Goal: Task Accomplishment & Management: Manage account settings

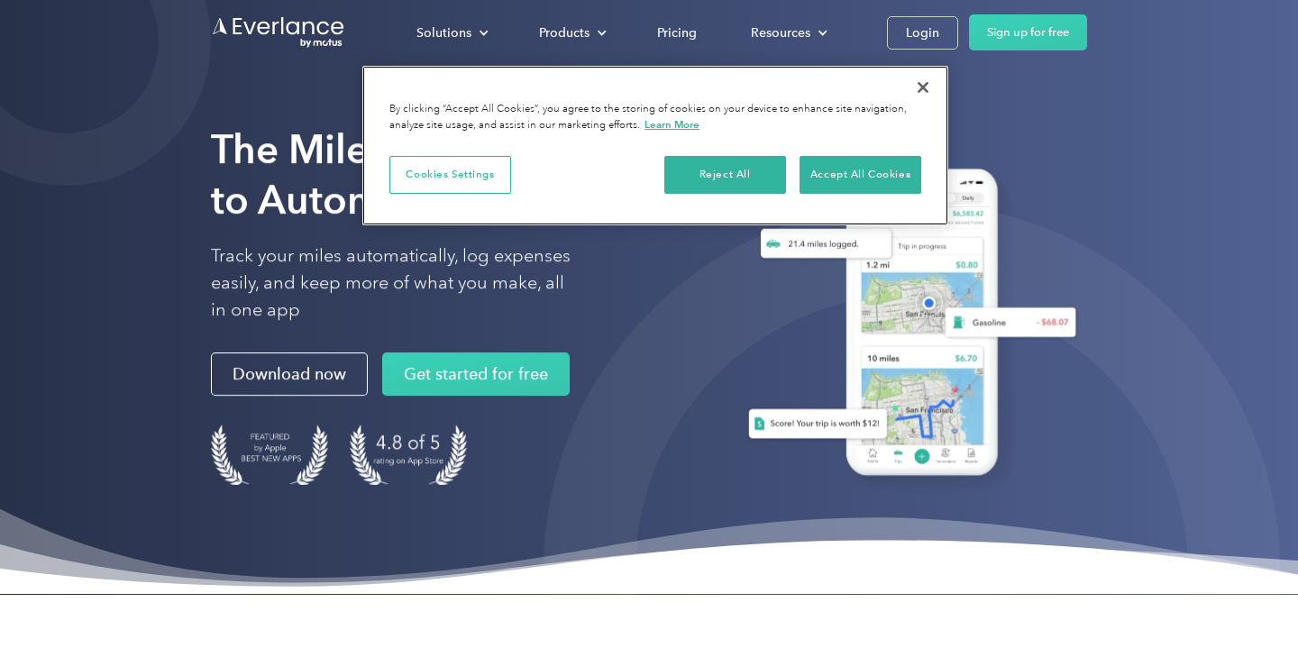
click at [928, 87] on button "Close" at bounding box center [923, 88] width 40 height 40
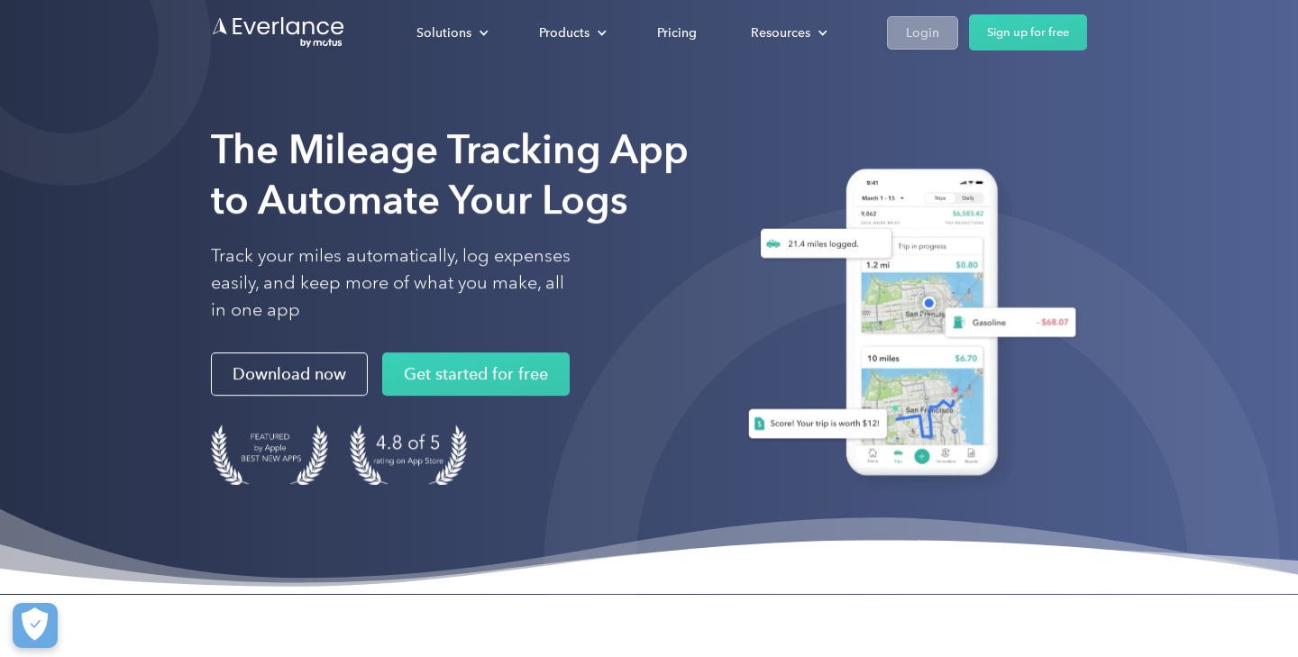
click at [926, 42] on div "Login" at bounding box center [922, 33] width 33 height 23
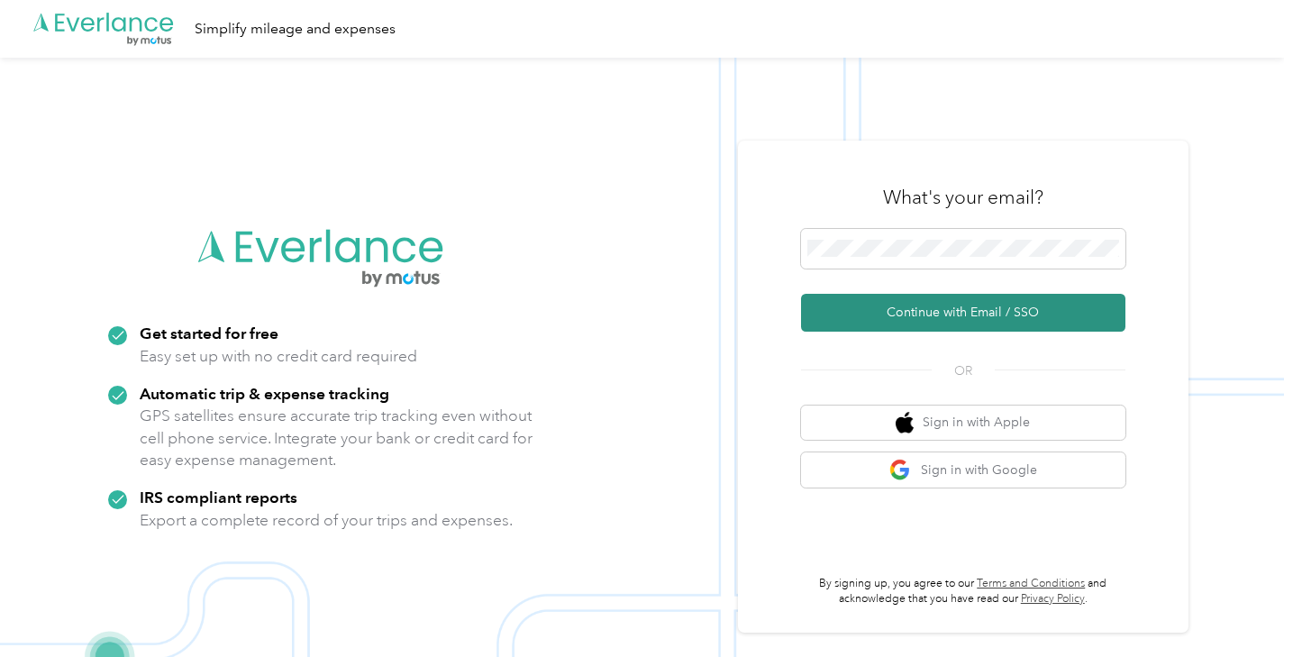
click at [884, 325] on button "Continue with Email / SSO" at bounding box center [963, 313] width 324 height 38
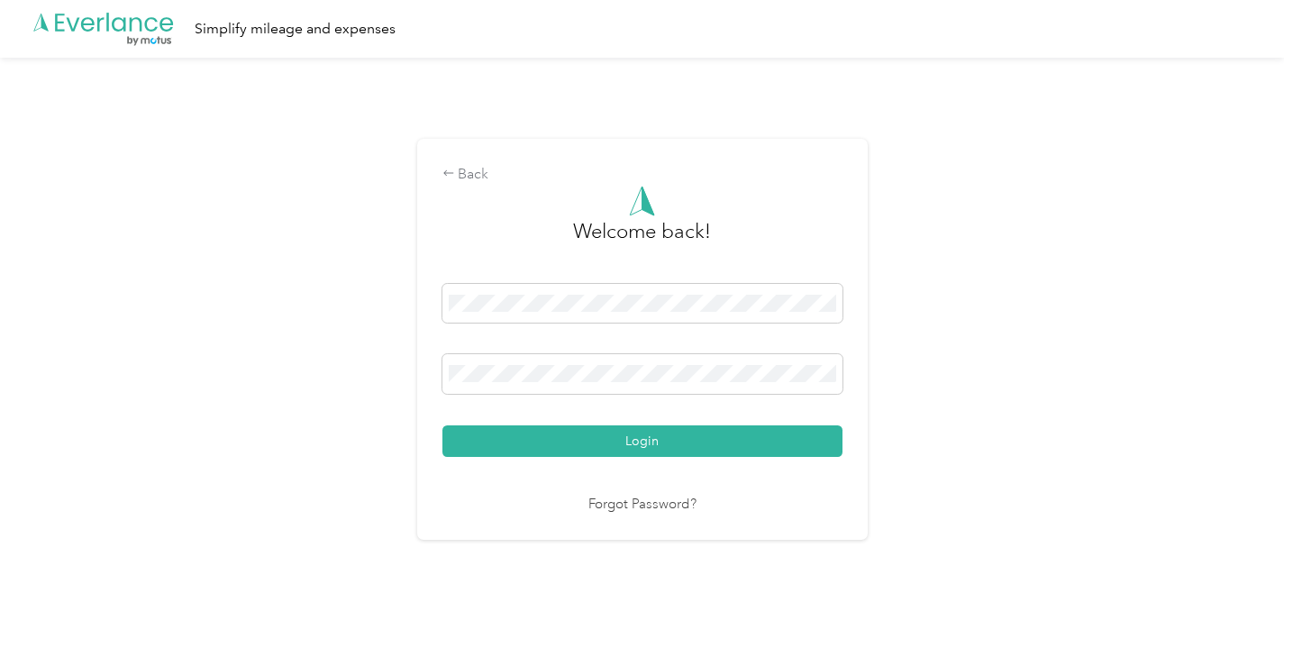
click at [646, 441] on button "Login" at bounding box center [642, 441] width 400 height 32
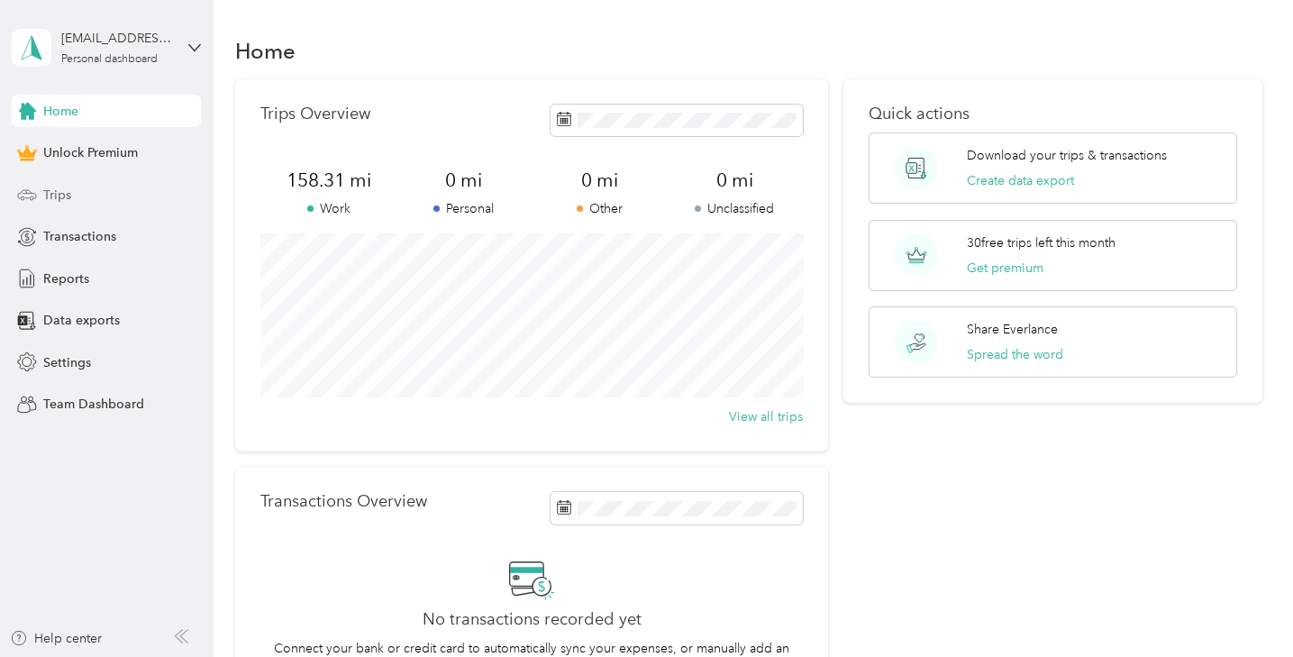
click at [66, 192] on span "Trips" at bounding box center [57, 195] width 28 height 19
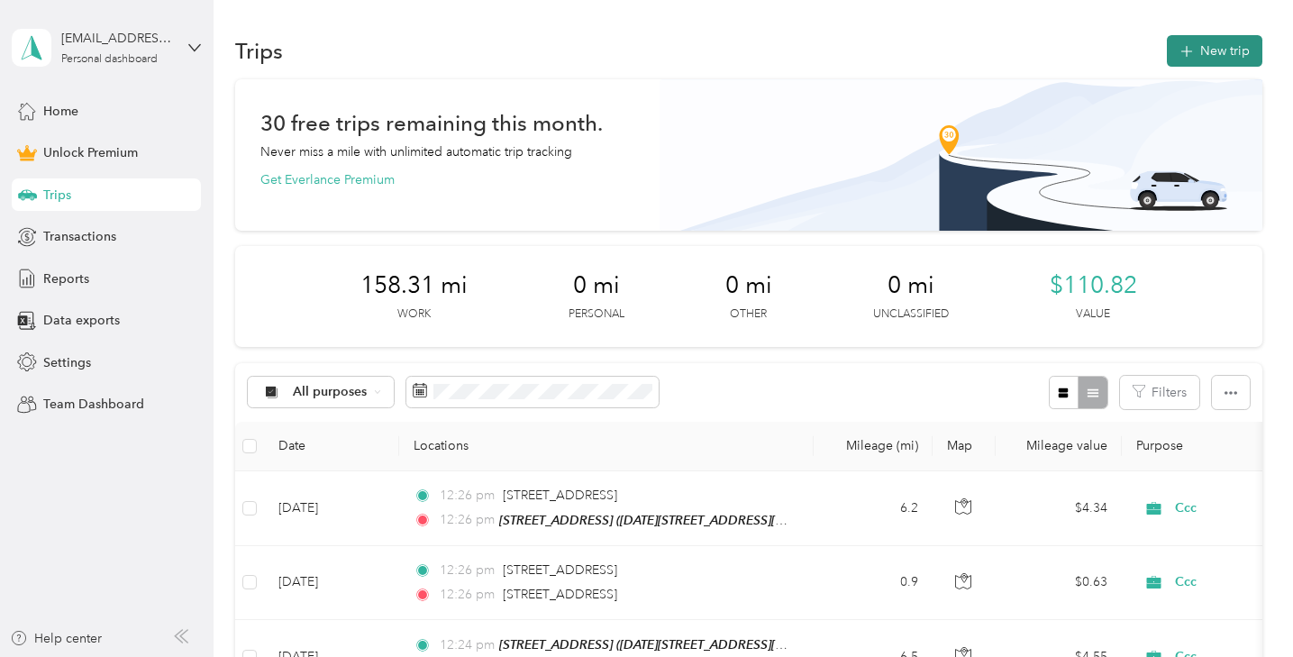
click at [1242, 56] on button "New trip" at bounding box center [1215, 51] width 96 height 32
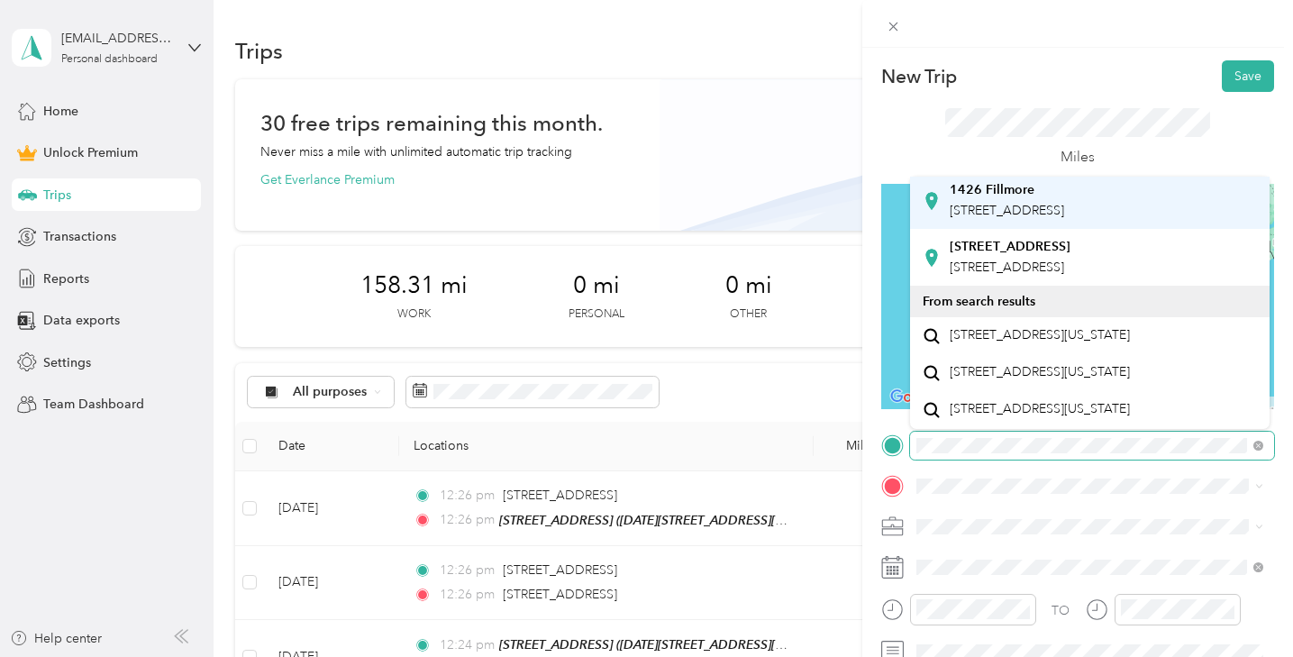
scroll to position [100, 0]
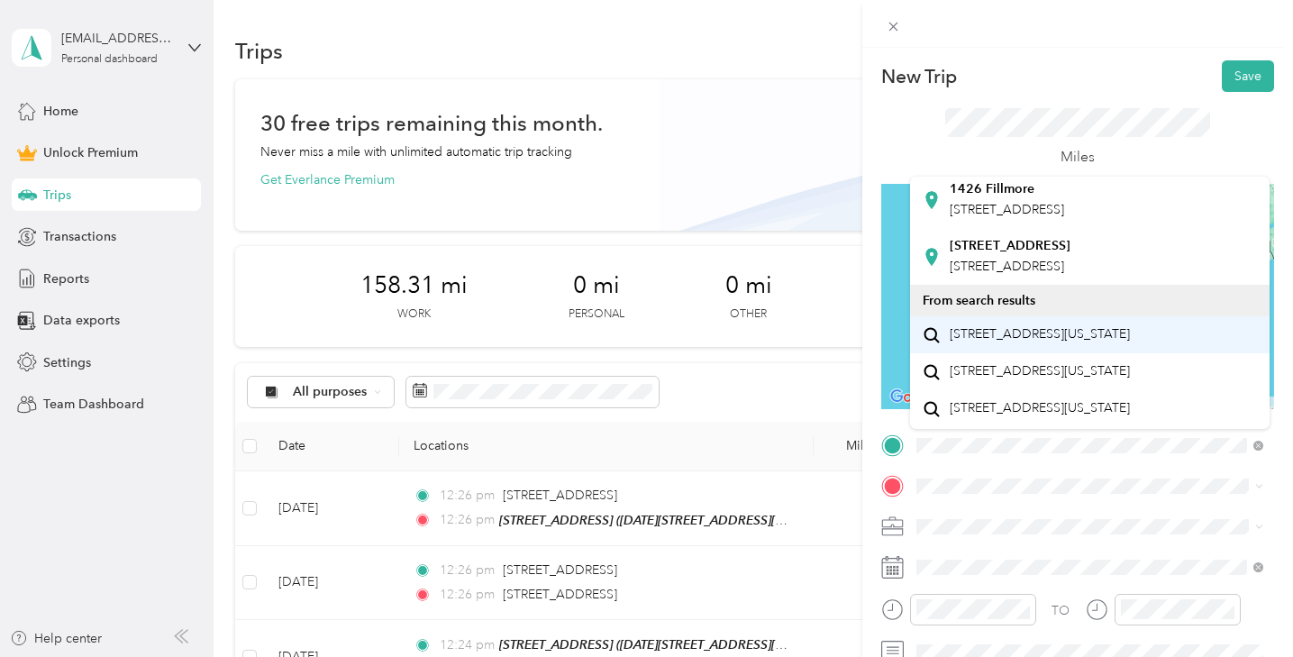
click at [1010, 342] on span "1426 Fillmore Street San Francisco, California 94115, United States" at bounding box center [1040, 334] width 180 height 16
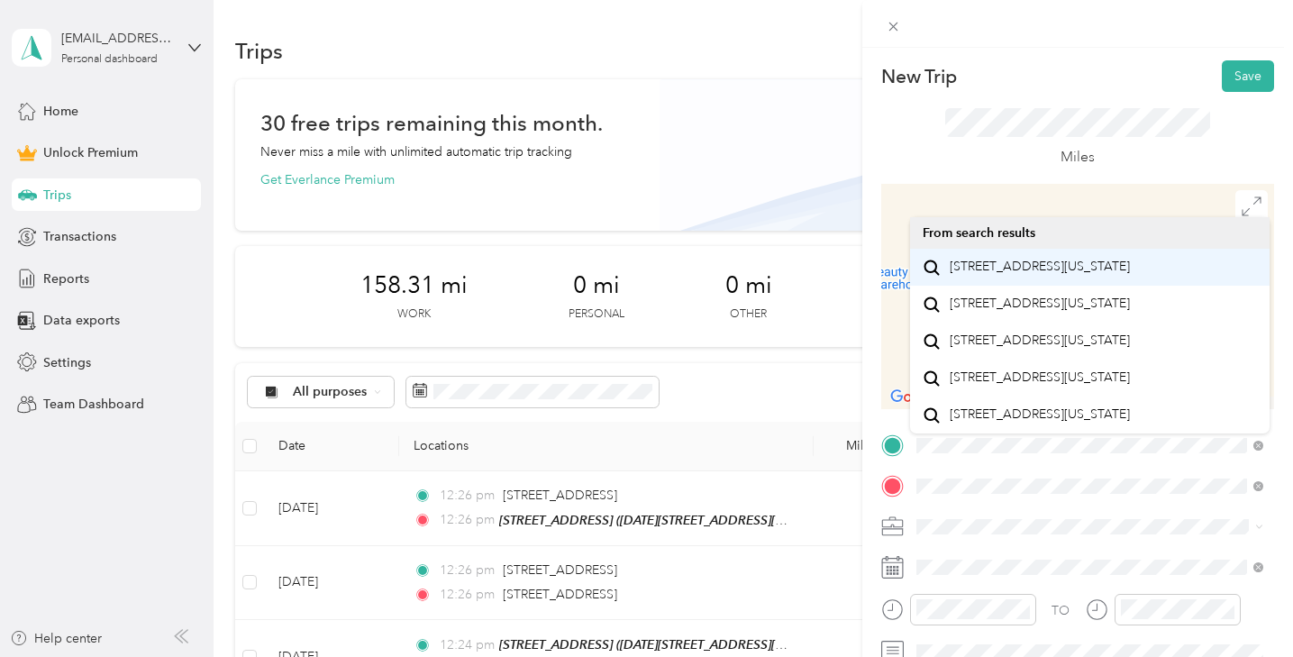
drag, startPoint x: 1033, startPoint y: 496, endPoint x: 1060, endPoint y: 276, distance: 221.5
click at [1060, 275] on span "3398 Mission Street San Francisco, California 94110, United States" at bounding box center [1040, 267] width 180 height 16
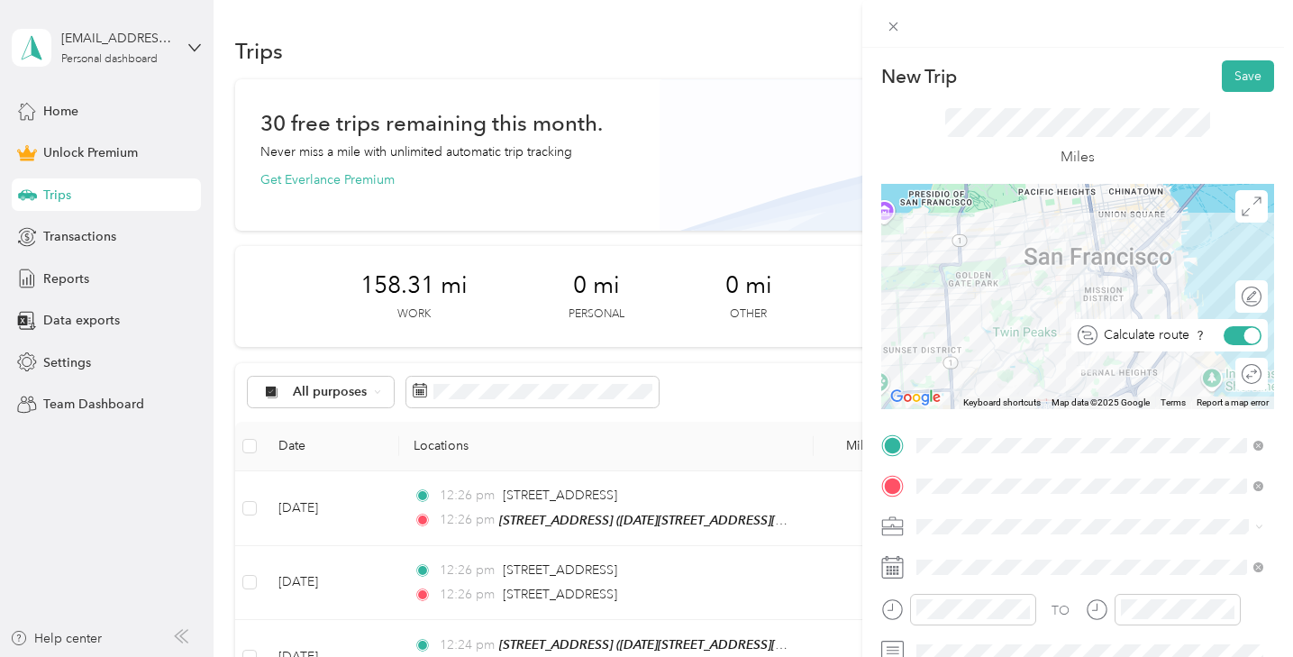
click at [1248, 335] on div at bounding box center [1252, 335] width 16 height 16
click at [969, 535] on span at bounding box center [1092, 527] width 364 height 28
click at [952, 345] on li "Ccc" at bounding box center [1090, 337] width 360 height 32
click at [1249, 79] on button "Save" at bounding box center [1248, 76] width 52 height 32
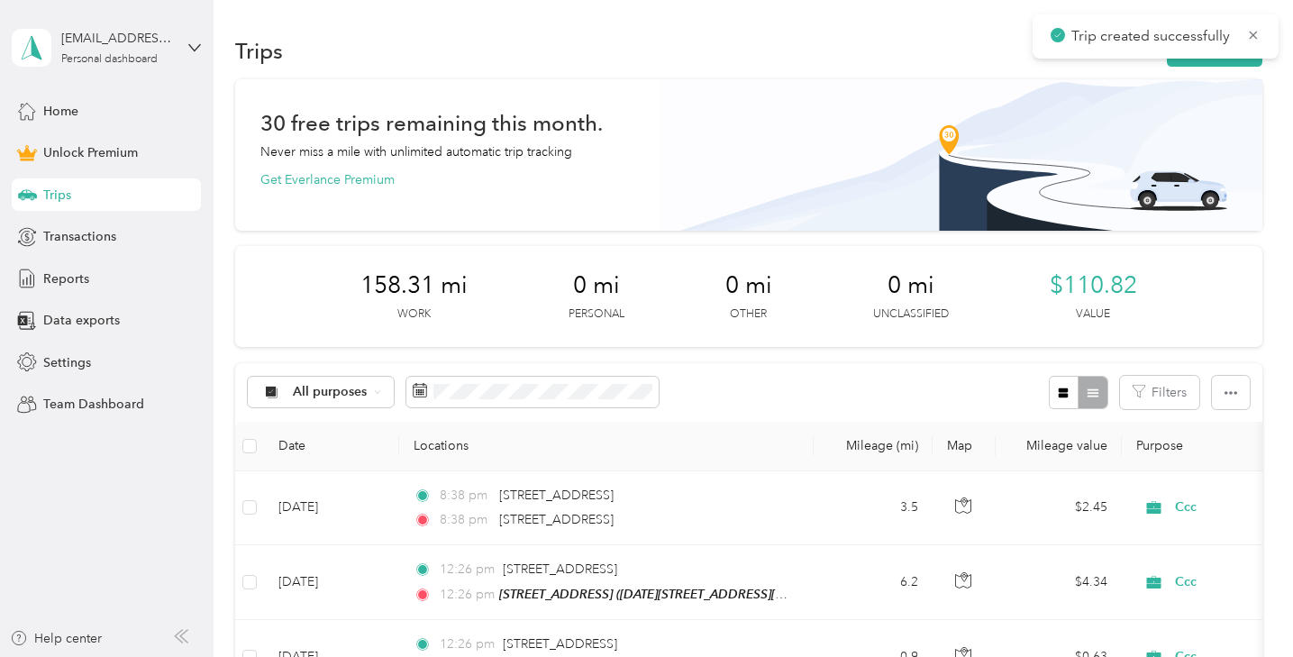
click at [1256, 43] on span "Trip created successfully" at bounding box center [1156, 36] width 210 height 23
click at [1253, 35] on icon at bounding box center [1253, 35] width 14 height 16
click at [1226, 44] on button "New trip" at bounding box center [1215, 51] width 96 height 32
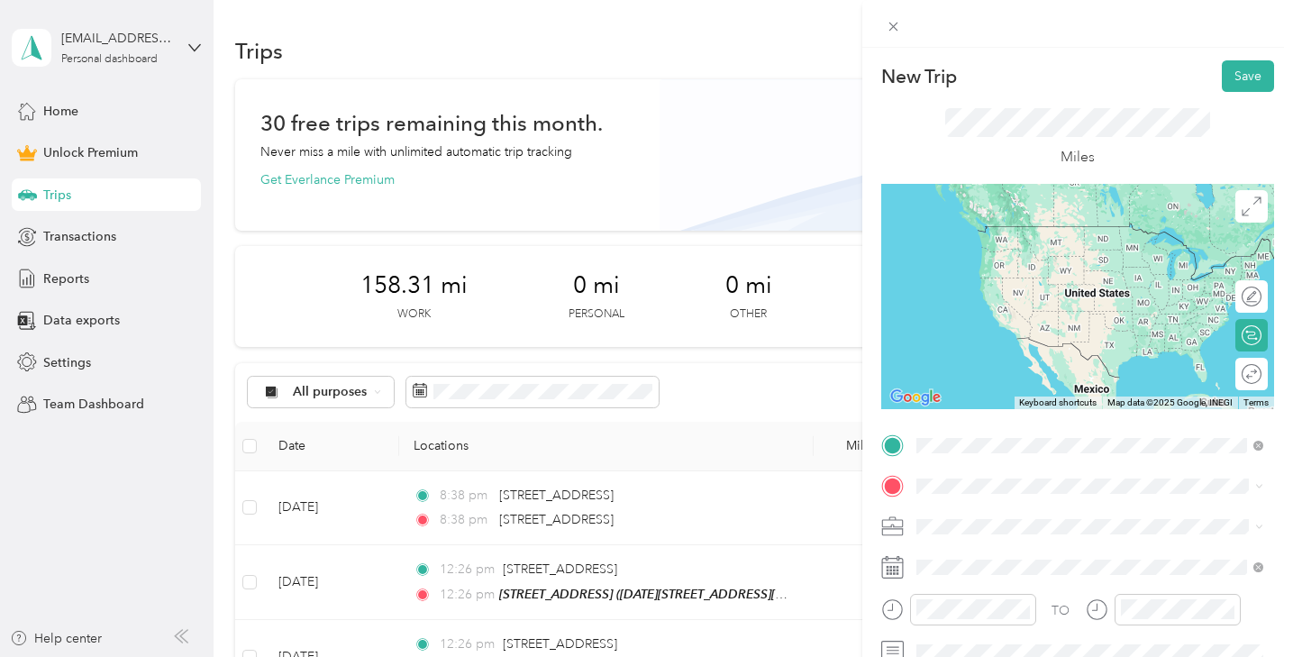
drag, startPoint x: 987, startPoint y: 461, endPoint x: 1031, endPoint y: 232, distance: 233.1
click at [1031, 232] on span "3398 Mission Street San Francisco, California 94110, United States" at bounding box center [1040, 226] width 180 height 16
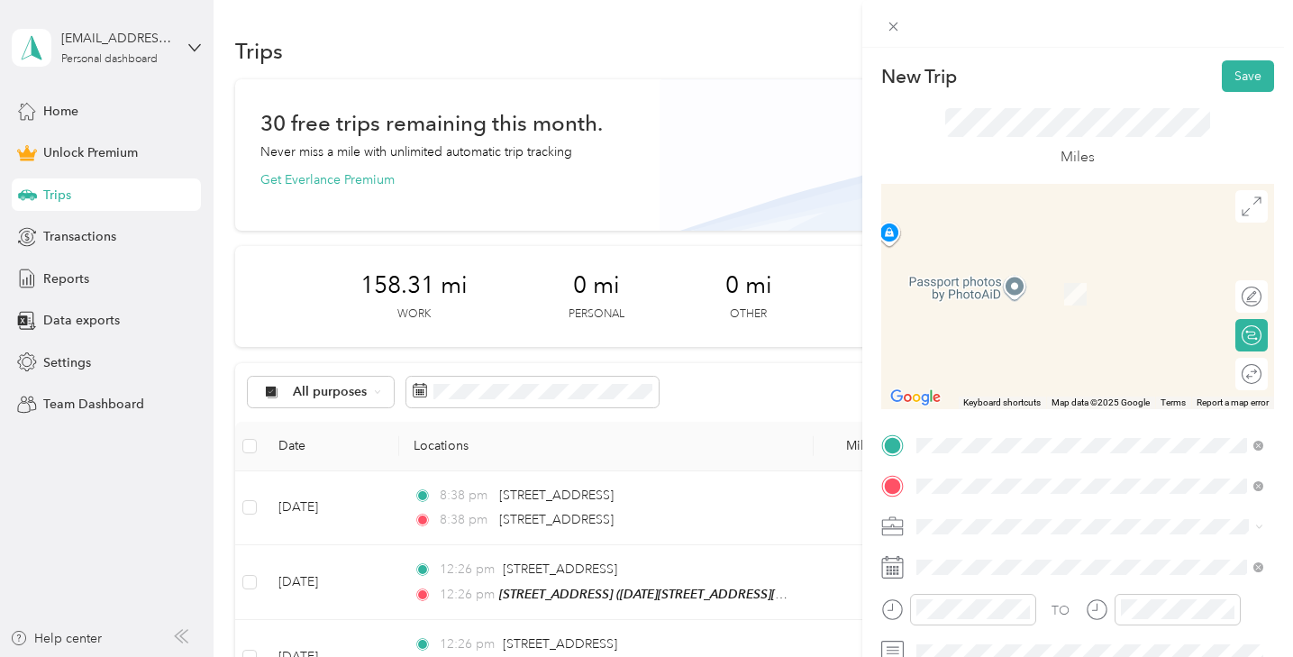
click at [1043, 267] on span "169 Bonview Street San Francisco, California 94110, United States" at bounding box center [1040, 267] width 180 height 16
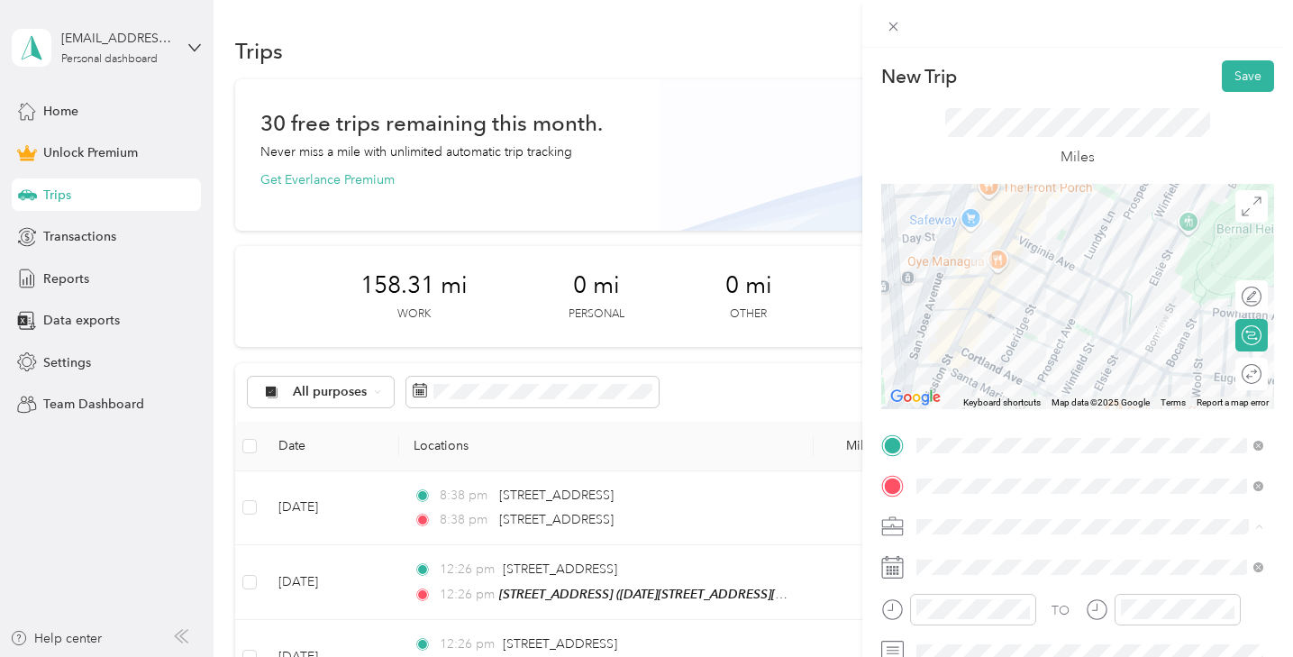
click at [949, 347] on li "Ccc" at bounding box center [1090, 337] width 360 height 32
click at [1253, 329] on div at bounding box center [1243, 335] width 38 height 19
click at [1098, 141] on div "Miles" at bounding box center [1077, 138] width 265 height 60
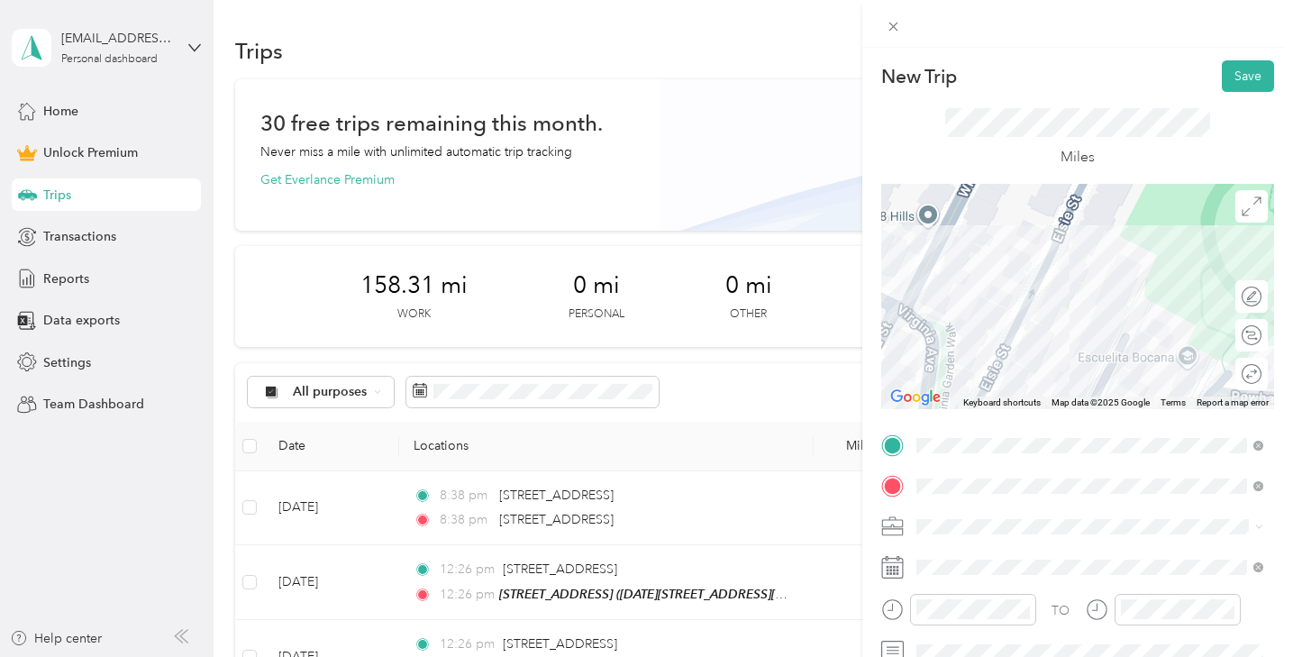
scroll to position [0, 0]
click at [1248, 72] on button "Save" at bounding box center [1248, 76] width 52 height 32
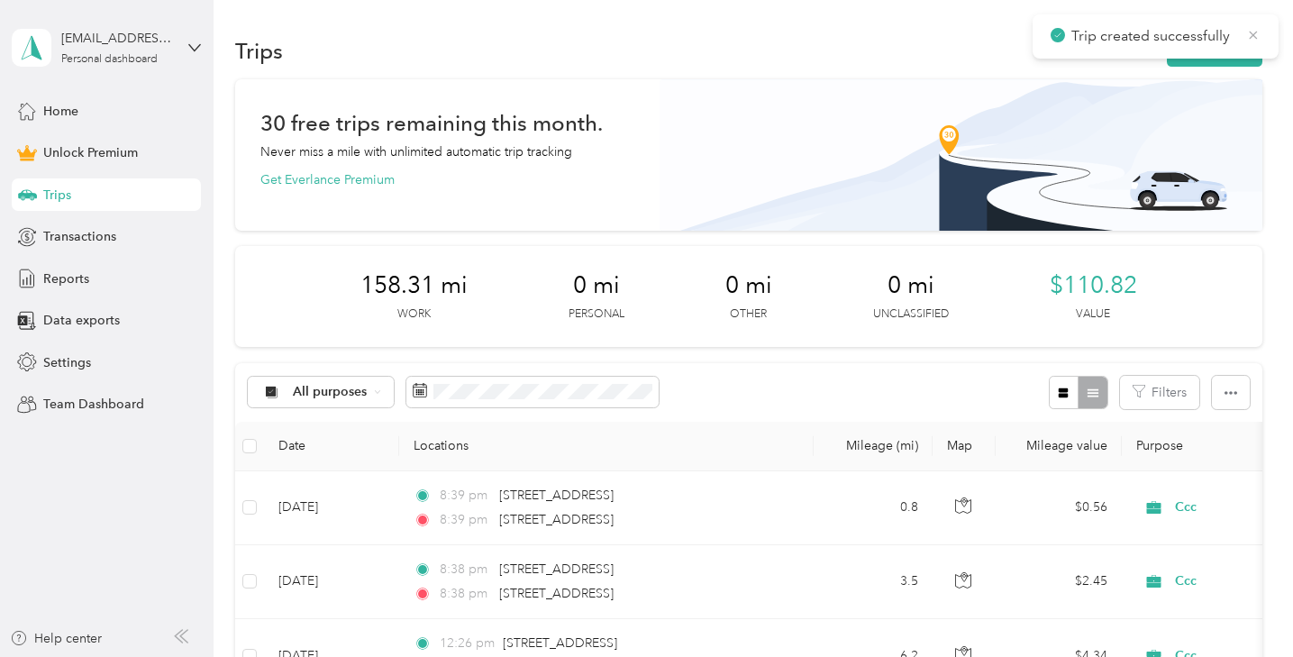
click at [1250, 34] on icon at bounding box center [1253, 35] width 14 height 16
click at [1209, 40] on button "New trip" at bounding box center [1215, 51] width 96 height 32
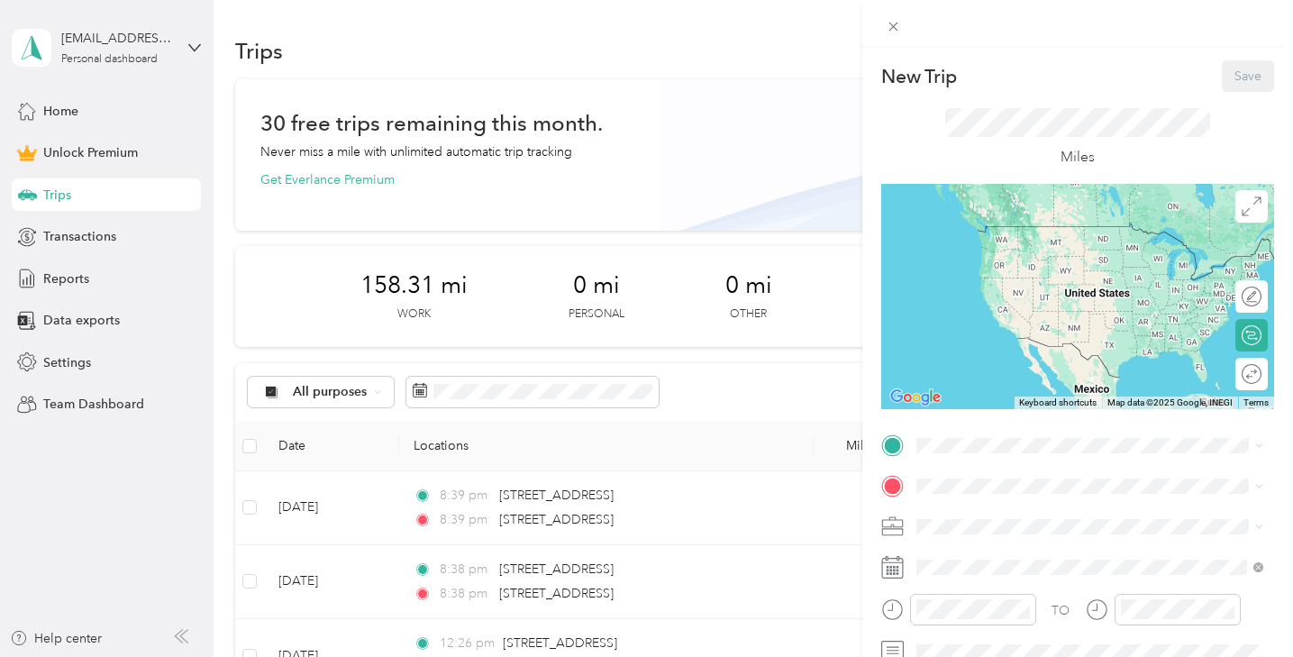
click at [947, 460] on div "TO Add photo" at bounding box center [1077, 627] width 393 height 391
drag, startPoint x: 947, startPoint y: 453, endPoint x: 1027, endPoint y: 237, distance: 230.7
click at [1027, 234] on span "169 Bonview Street San Francisco, California 94110, United States" at bounding box center [1040, 226] width 180 height 16
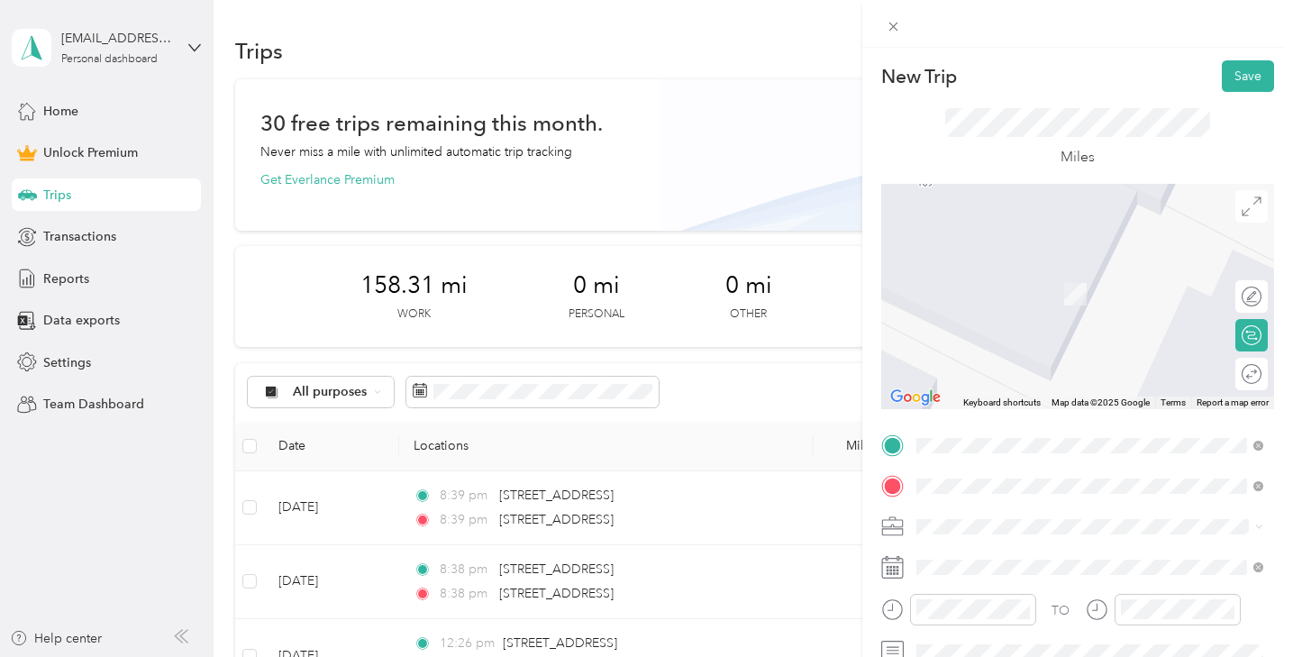
click at [1034, 293] on span "1062–1098 Webster St, 94115, San Francisco, CA, United States" at bounding box center [1099, 293] width 299 height 15
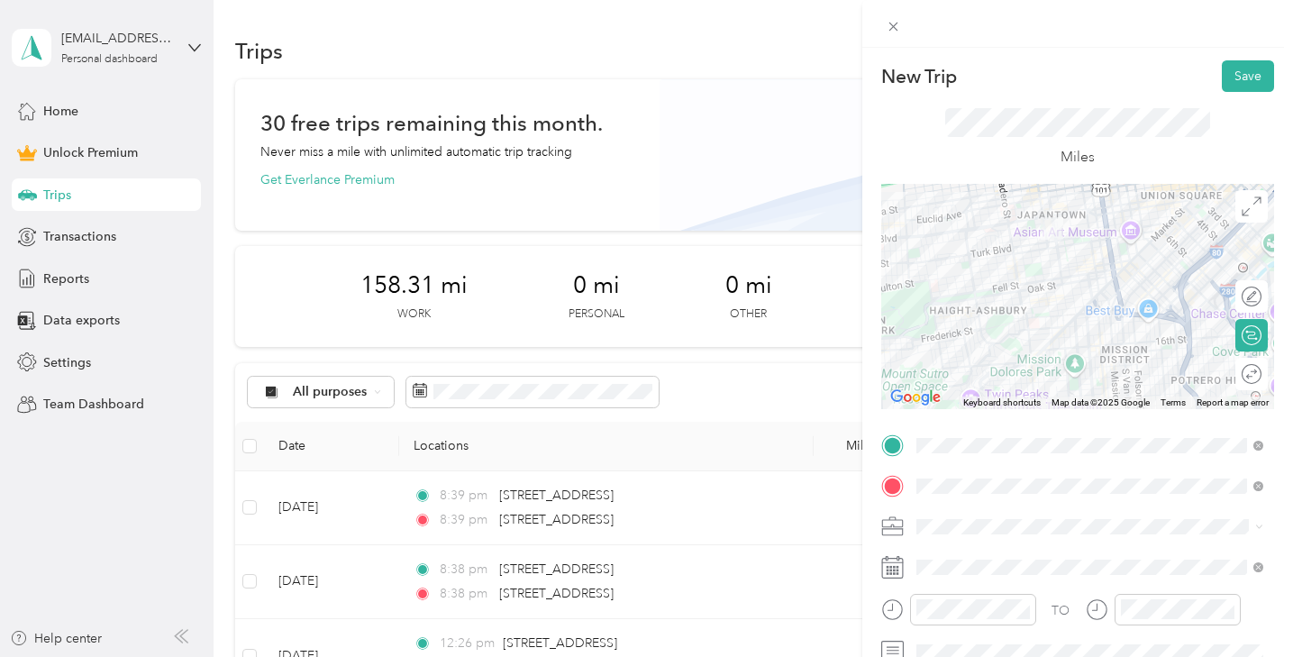
click at [1064, 226] on div at bounding box center [1077, 296] width 393 height 225
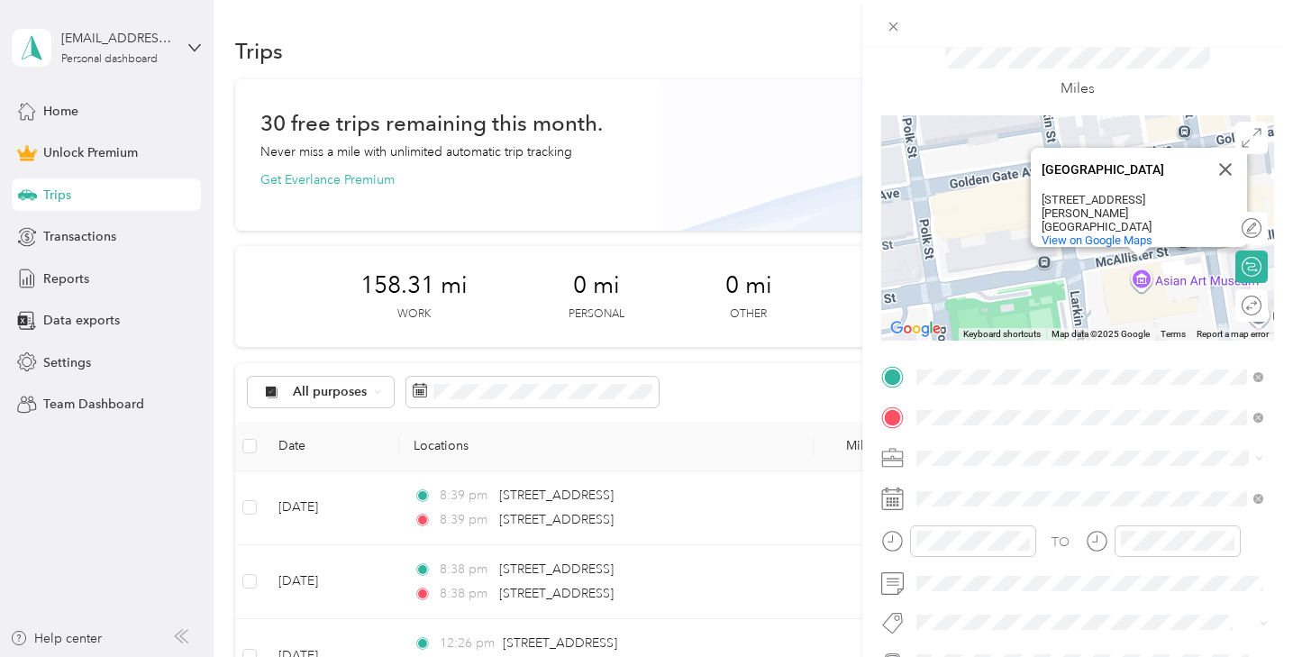
scroll to position [70, 0]
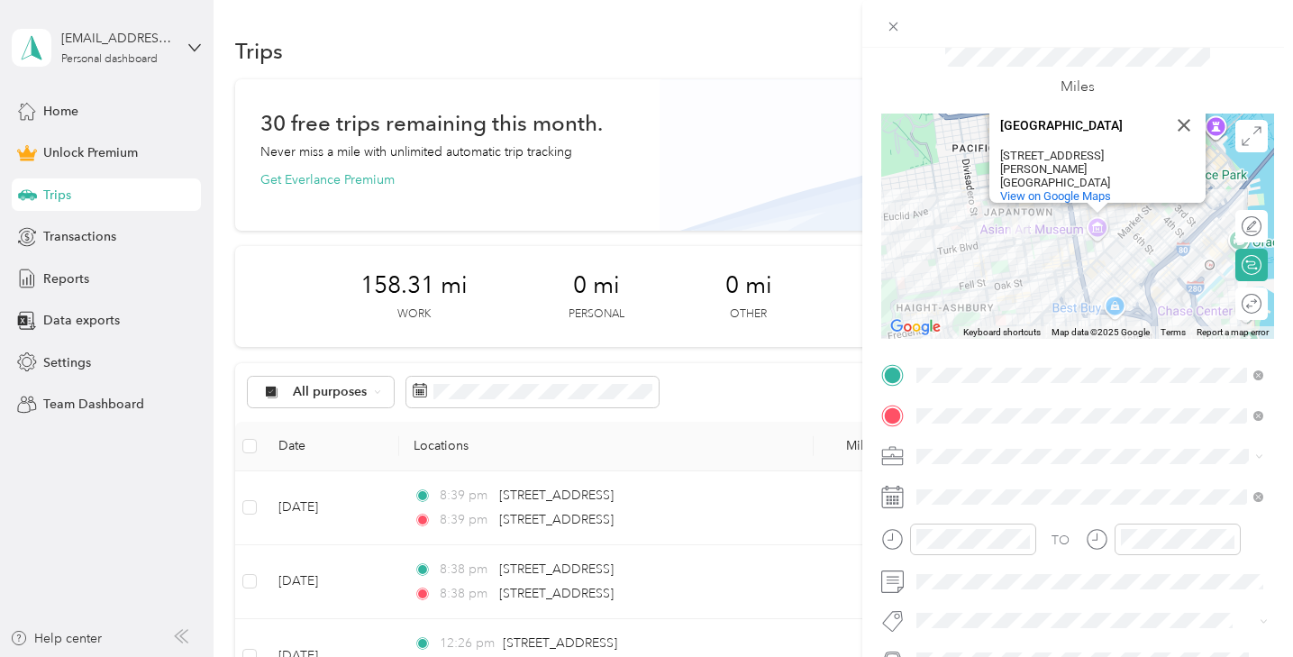
drag, startPoint x: 958, startPoint y: 205, endPoint x: 1047, endPoint y: 228, distance: 92.0
click at [1047, 228] on div "Asian Art Museum Asian Art Museum 200 Larkin St San Francisco, CA 94102 View on…" at bounding box center [1077, 226] width 393 height 225
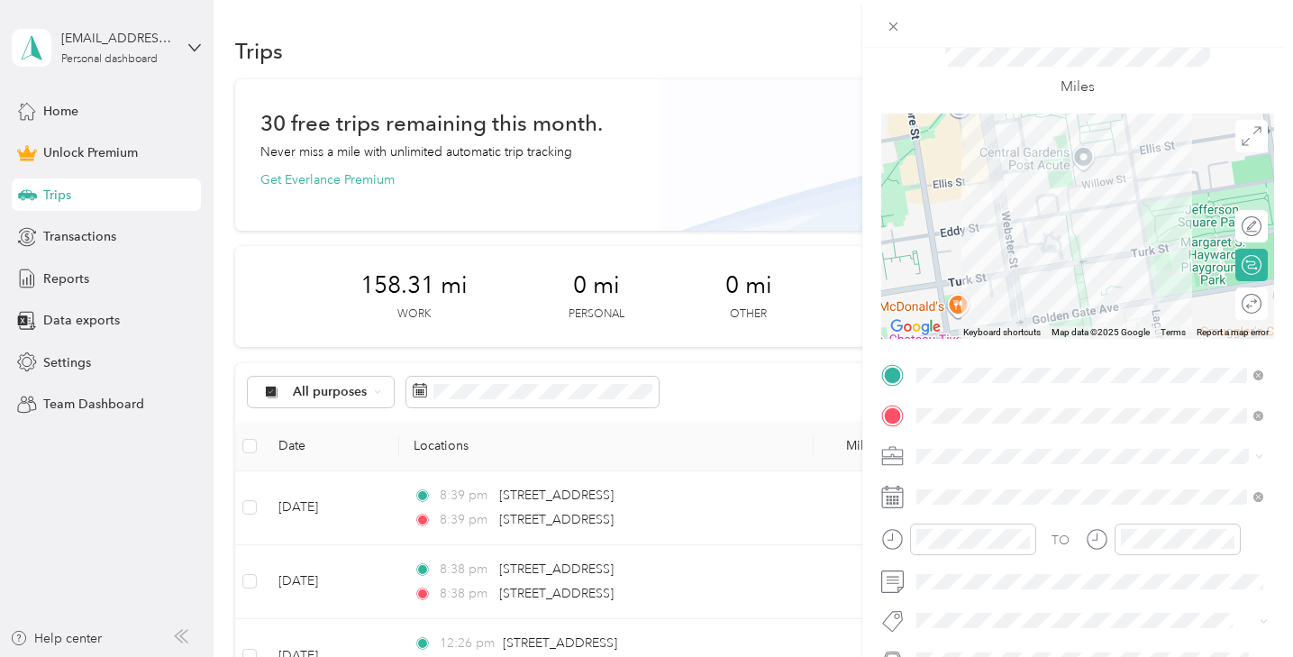
click at [946, 279] on ol "Work Personal Ccc Other Charity Medical Moving Commute" at bounding box center [1090, 308] width 360 height 252
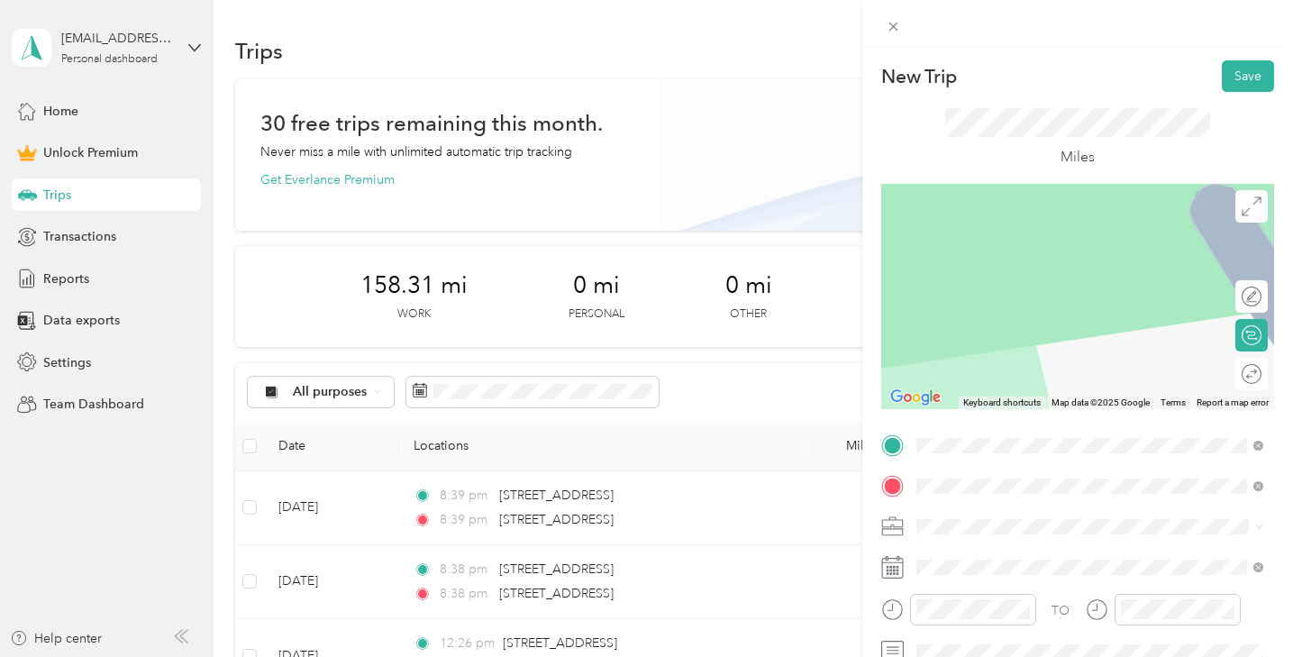
scroll to position [0, 0]
click at [1249, 332] on div "Calculate route" at bounding box center [1251, 335] width 32 height 32
click at [1244, 333] on div at bounding box center [1252, 335] width 16 height 16
click at [927, 351] on ol "Work Personal Ccc Other Charity Medical Moving Commute" at bounding box center [1090, 384] width 360 height 252
click at [943, 516] on span at bounding box center [1092, 527] width 364 height 28
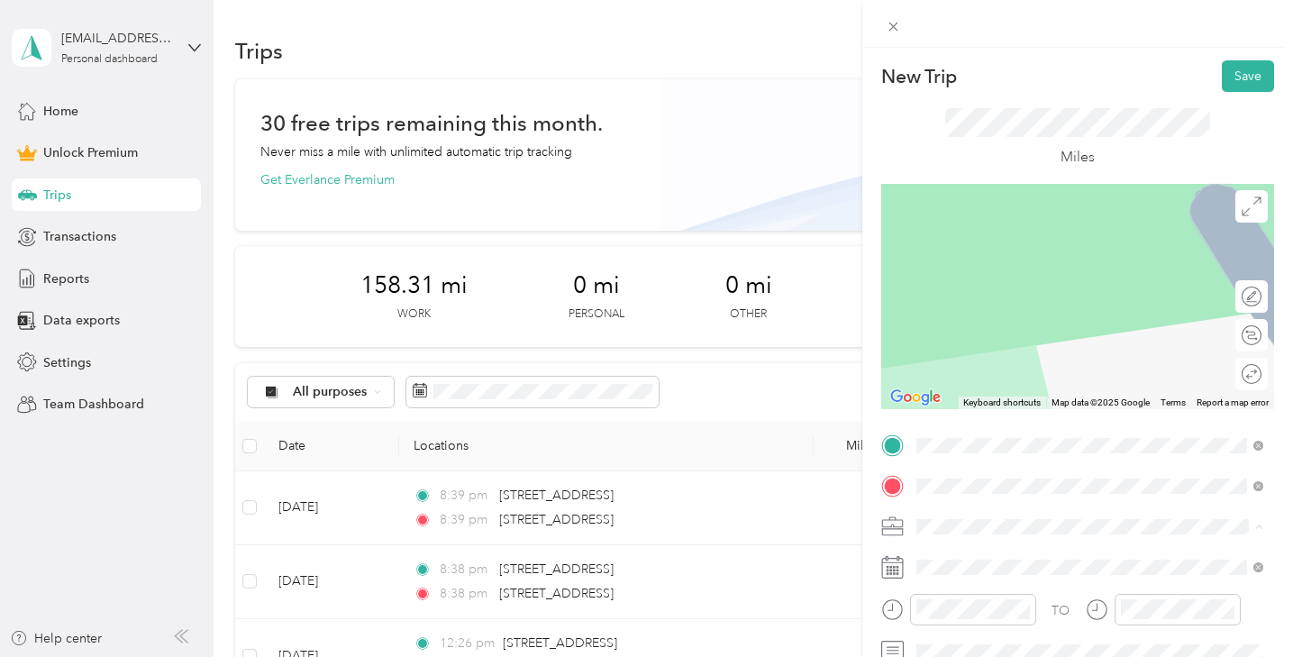
click at [957, 344] on li "Ccc" at bounding box center [1090, 337] width 360 height 32
click at [1235, 77] on button "Save" at bounding box center [1248, 76] width 52 height 32
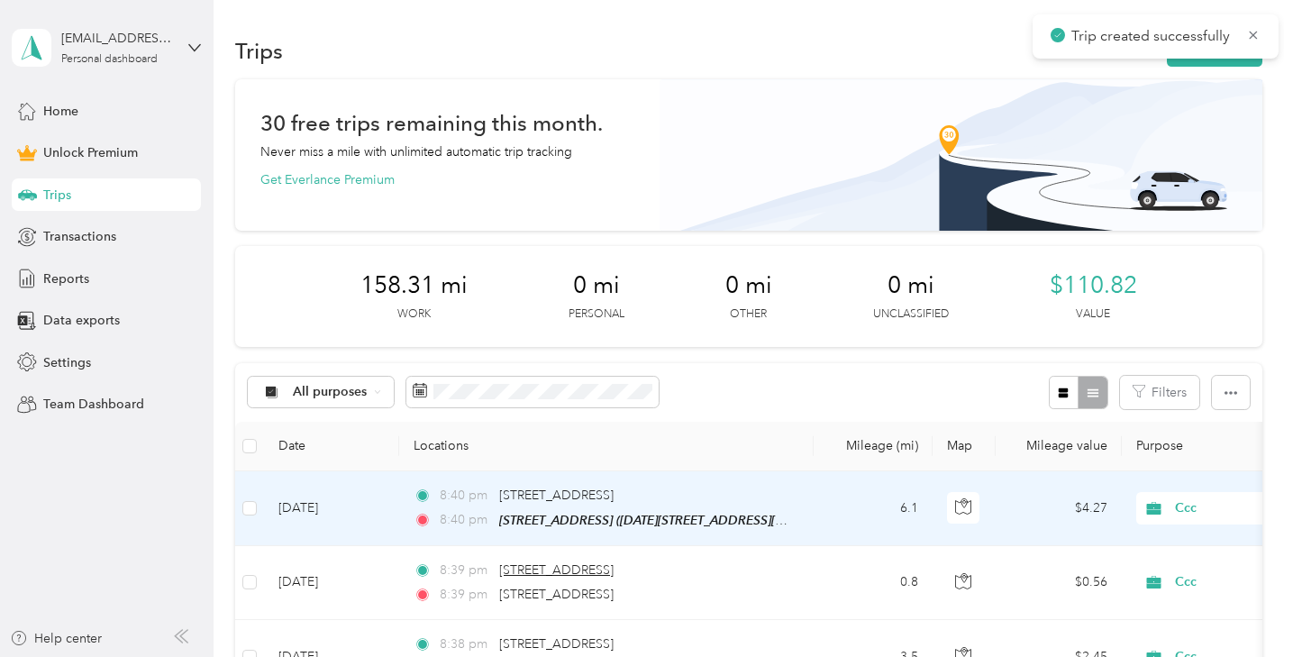
scroll to position [59, 0]
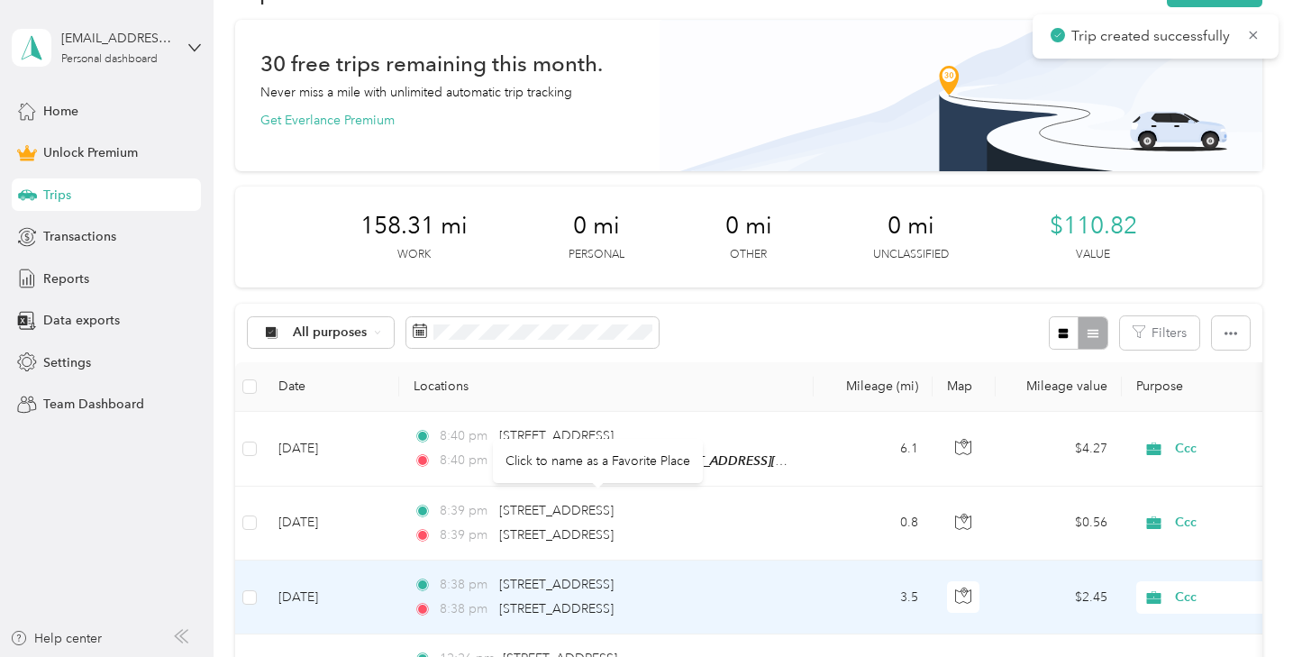
click at [759, 597] on div "8:38 pm 1426 Fillmore Street, San Francisco 8:38 pm 3398 Mission Street, San Fr…" at bounding box center [603, 597] width 378 height 44
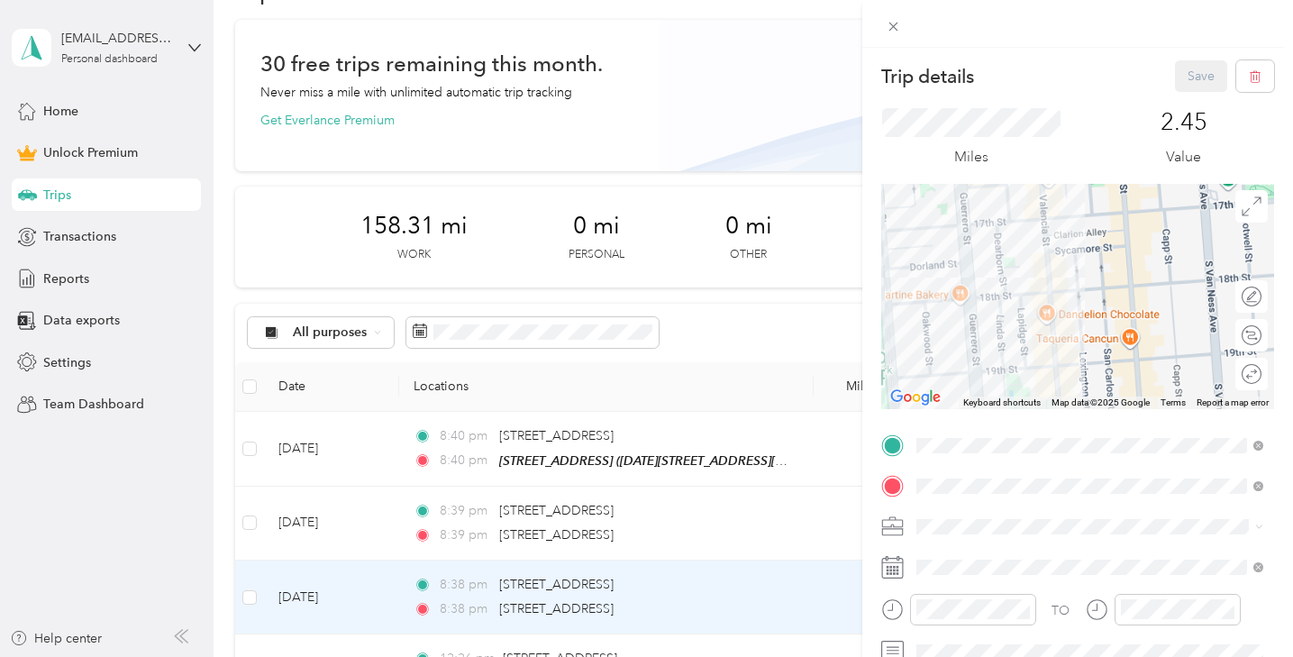
drag, startPoint x: 1039, startPoint y: 264, endPoint x: 1097, endPoint y: 426, distance: 172.2
click at [1097, 426] on div "Trip details Save This trip cannot be edited because it is either under review,…" at bounding box center [1077, 441] width 393 height 762
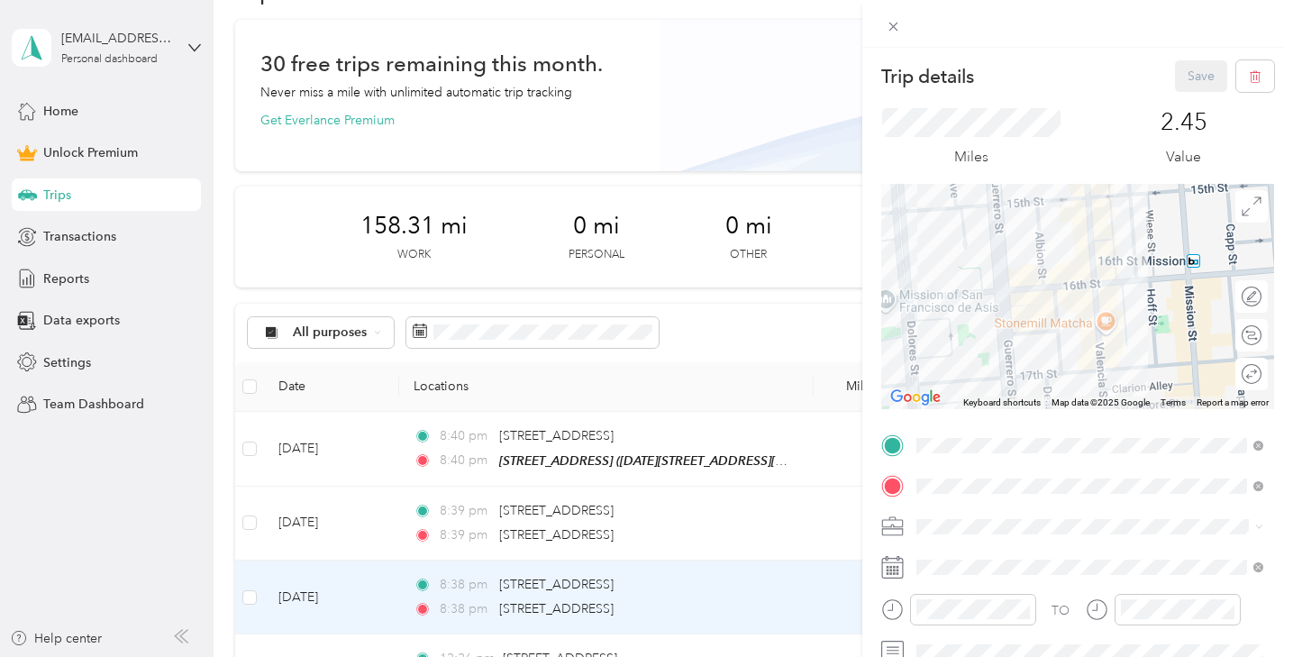
drag, startPoint x: 1067, startPoint y: 292, endPoint x: 1078, endPoint y: 417, distance: 125.7
click at [1078, 417] on div "Trip details Save This trip cannot be edited because it is either under review,…" at bounding box center [1077, 441] width 393 height 762
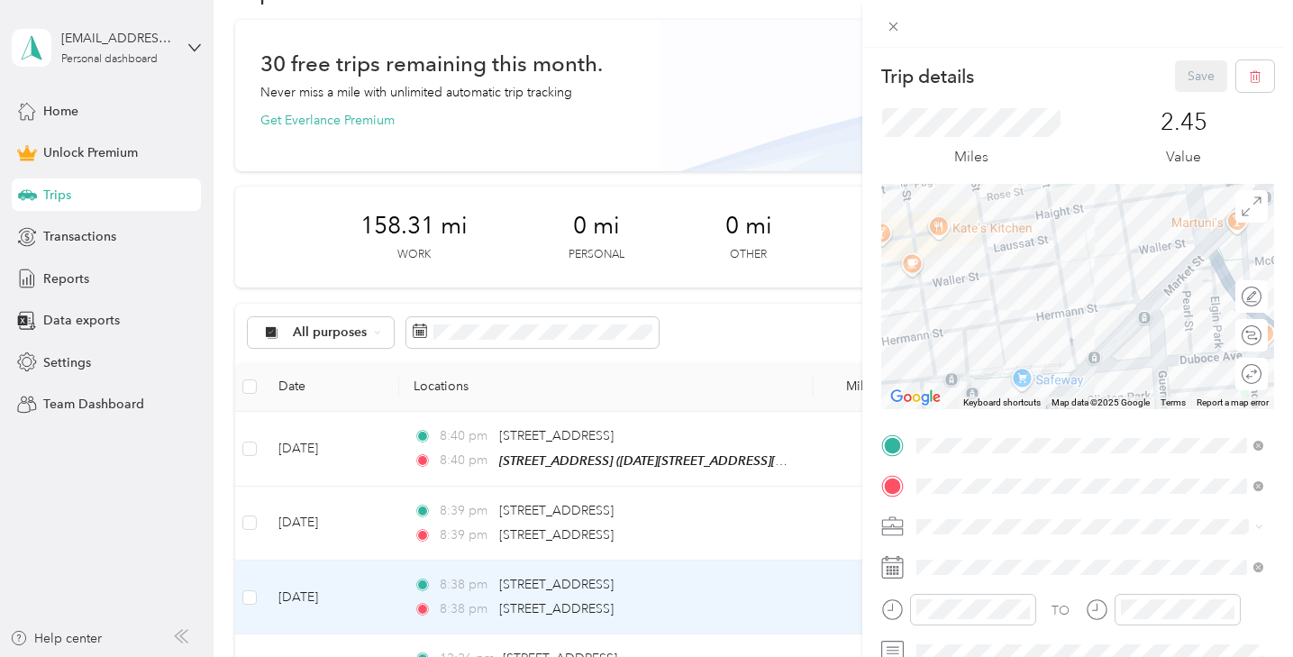
drag, startPoint x: 989, startPoint y: 219, endPoint x: 1142, endPoint y: 262, distance: 159.2
click at [1142, 262] on div at bounding box center [1077, 296] width 393 height 225
drag, startPoint x: 1052, startPoint y: 242, endPoint x: 1051, endPoint y: 322, distance: 80.2
click at [1051, 322] on div at bounding box center [1077, 296] width 393 height 225
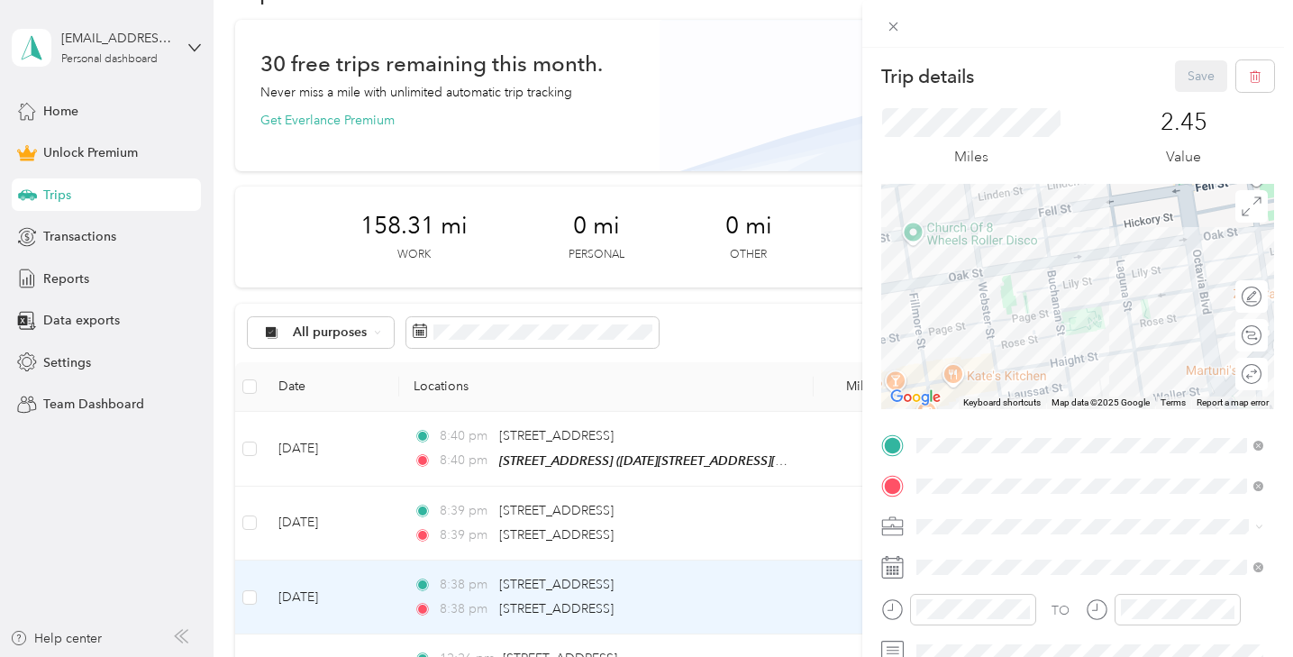
drag, startPoint x: 934, startPoint y: 199, endPoint x: 952, endPoint y: 313, distance: 115.1
click at [952, 313] on div at bounding box center [1077, 296] width 393 height 225
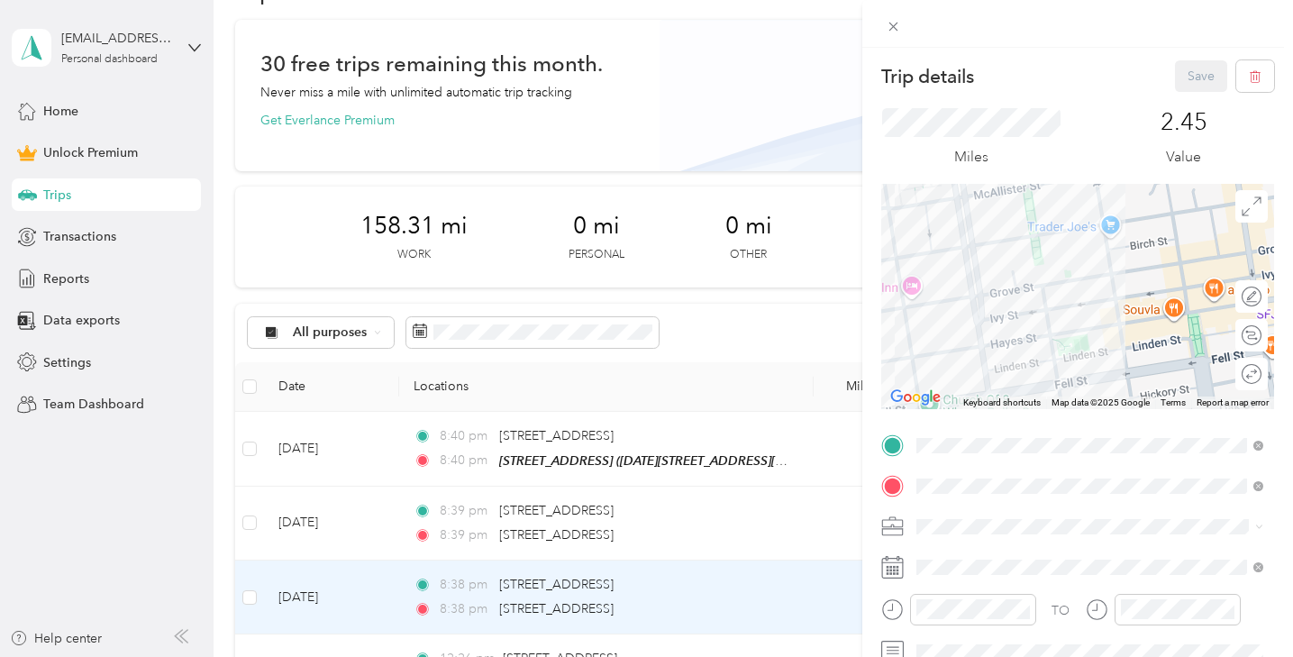
drag, startPoint x: 958, startPoint y: 270, endPoint x: 987, endPoint y: 413, distance: 145.3
click at [987, 413] on div "Trip details Save This trip cannot be edited because it is either under review,…" at bounding box center [1077, 441] width 393 height 762
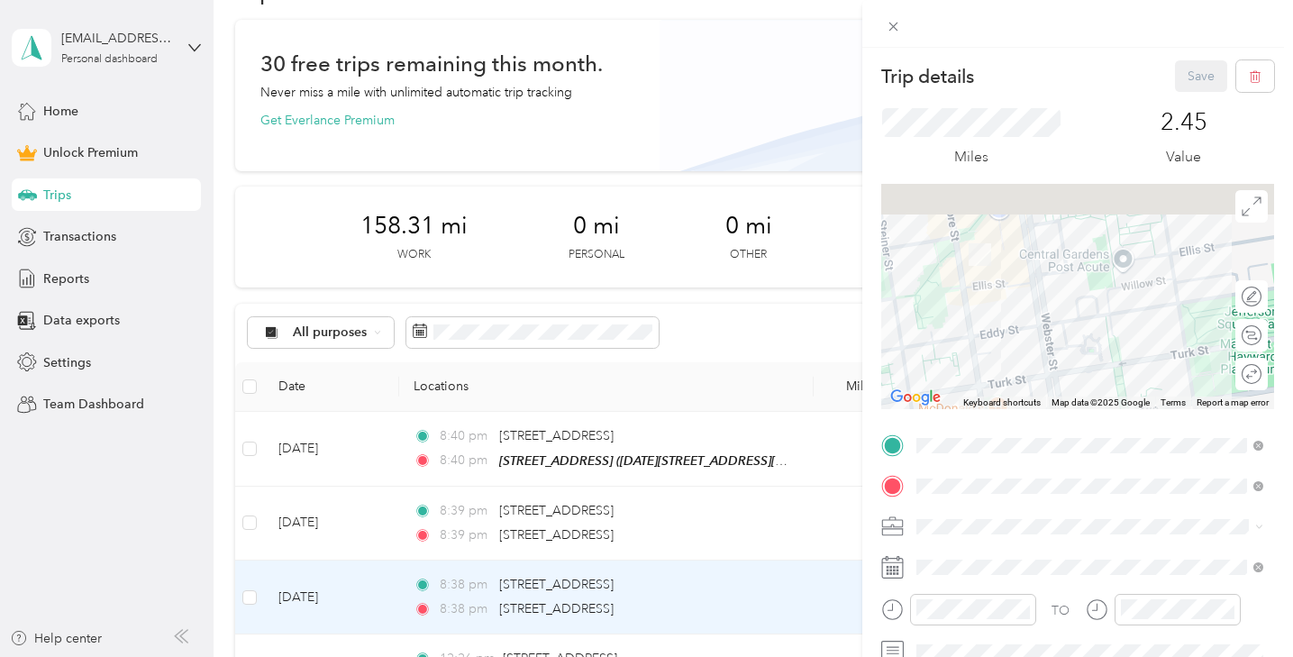
drag, startPoint x: 947, startPoint y: 267, endPoint x: 999, endPoint y: 328, distance: 80.5
click at [999, 328] on div at bounding box center [1077, 296] width 393 height 225
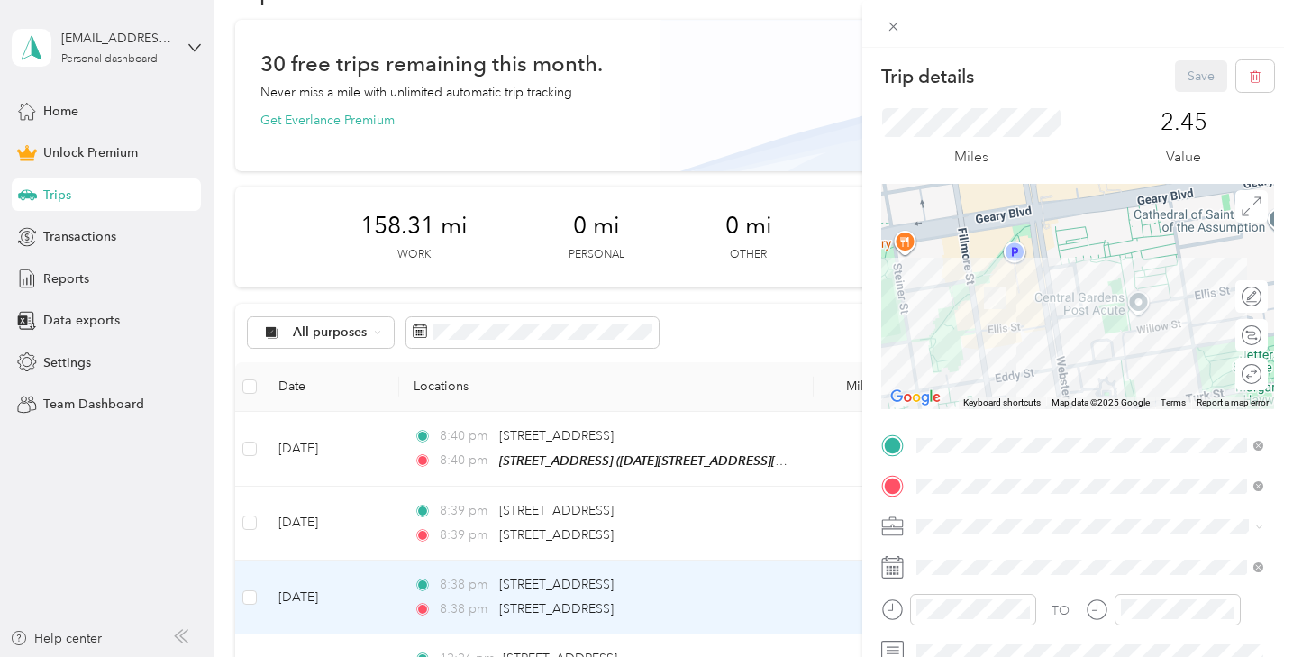
drag, startPoint x: 967, startPoint y: 279, endPoint x: 986, endPoint y: 333, distance: 56.4
click at [986, 333] on div at bounding box center [1077, 296] width 393 height 225
click at [1262, 334] on div "Calculate route" at bounding box center [1262, 335] width 0 height 19
click at [1249, 334] on div at bounding box center [1243, 335] width 38 height 19
click at [1249, 334] on div at bounding box center [1252, 335] width 16 height 16
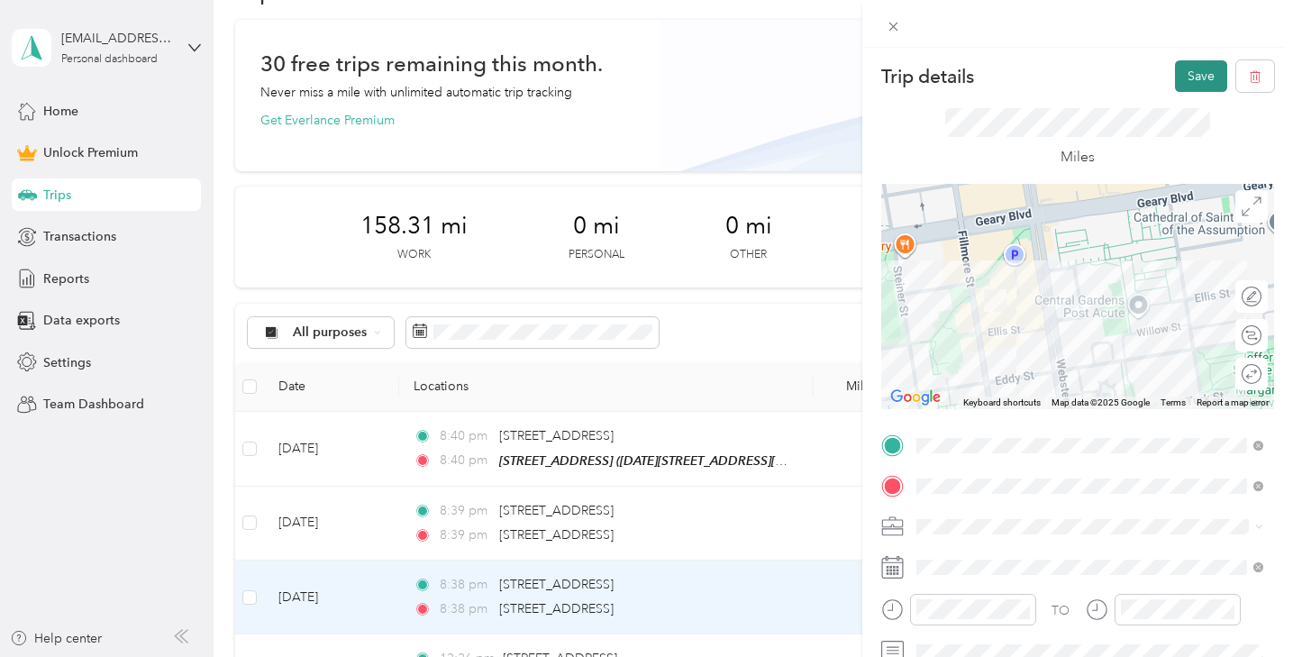
click at [1192, 72] on button "Save" at bounding box center [1201, 76] width 52 height 32
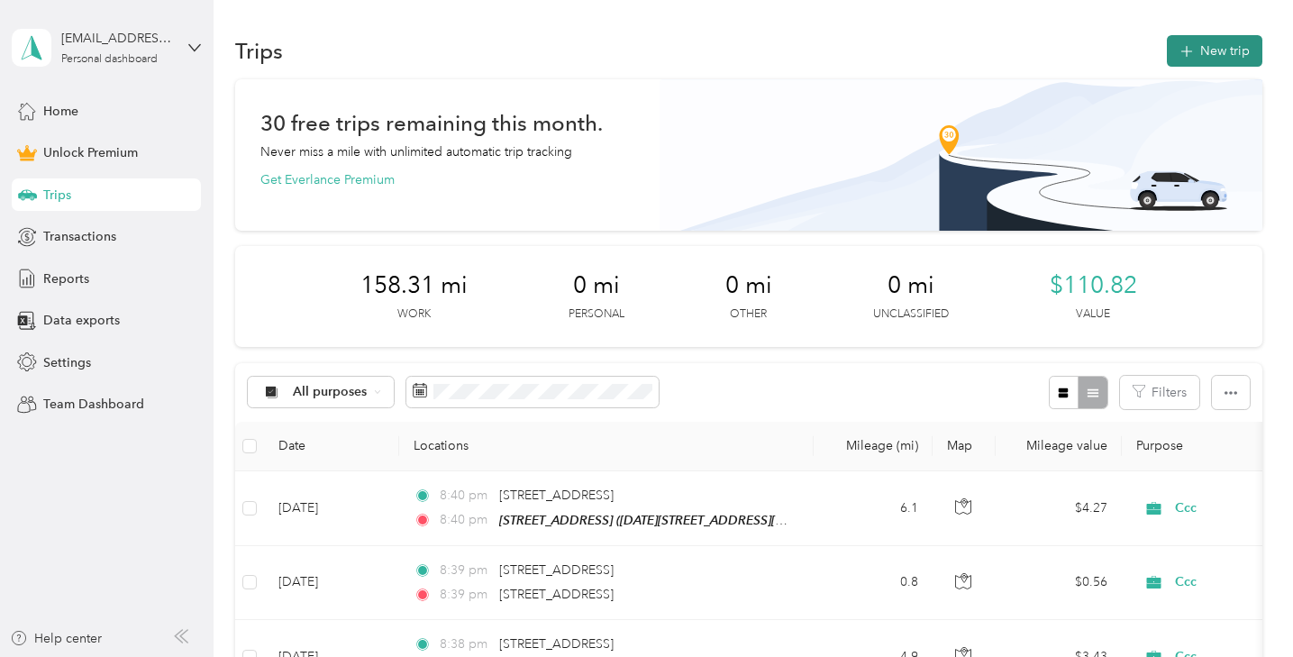
click at [1205, 56] on button "New trip" at bounding box center [1215, 51] width 96 height 32
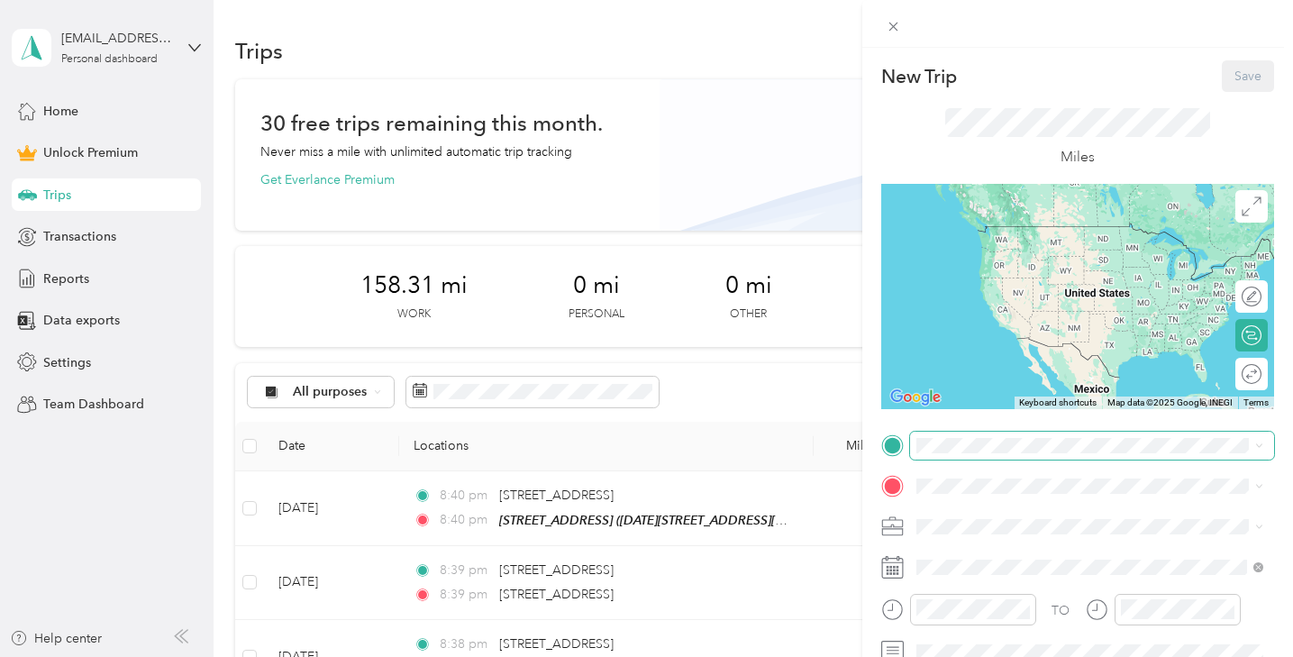
click at [974, 453] on span at bounding box center [1092, 446] width 364 height 28
click at [1046, 239] on div "766 3rd Lane South San Francisco, California 94080, United States" at bounding box center [1090, 226] width 334 height 24
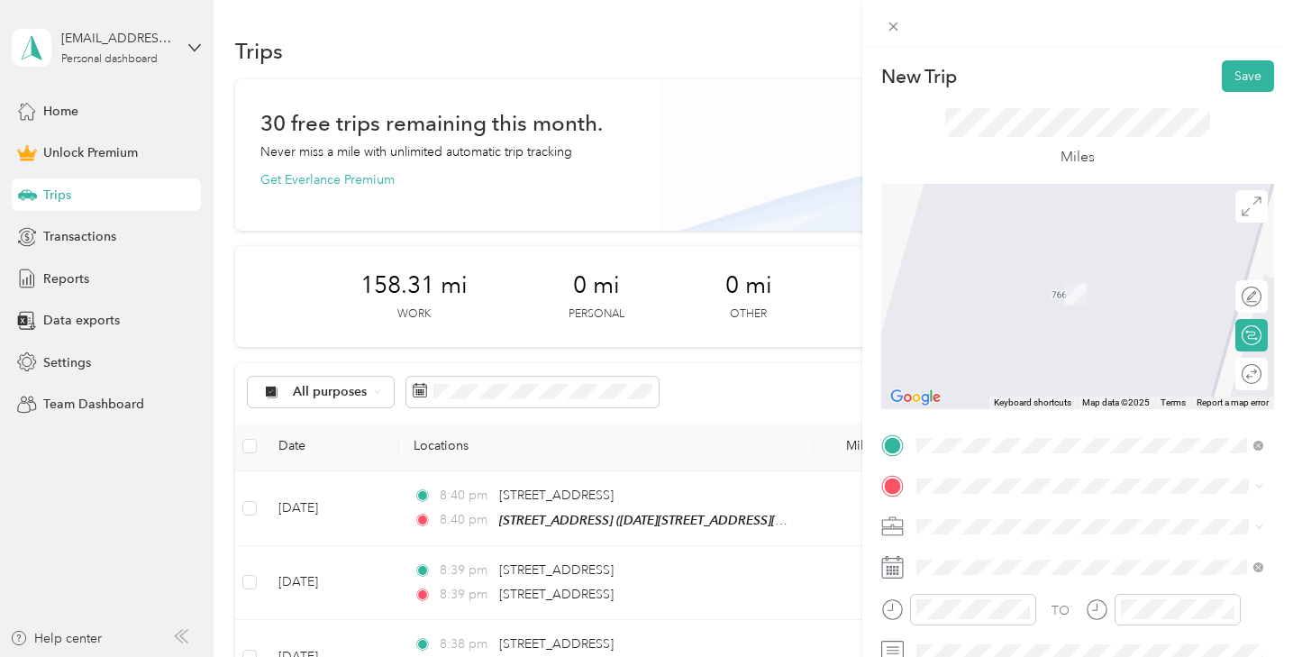
click at [990, 470] on div "TO Add photo" at bounding box center [1077, 627] width 393 height 391
click at [986, 256] on div "2238 Westborough Boulevard South San Francisco, California 94080, United States" at bounding box center [1090, 267] width 334 height 24
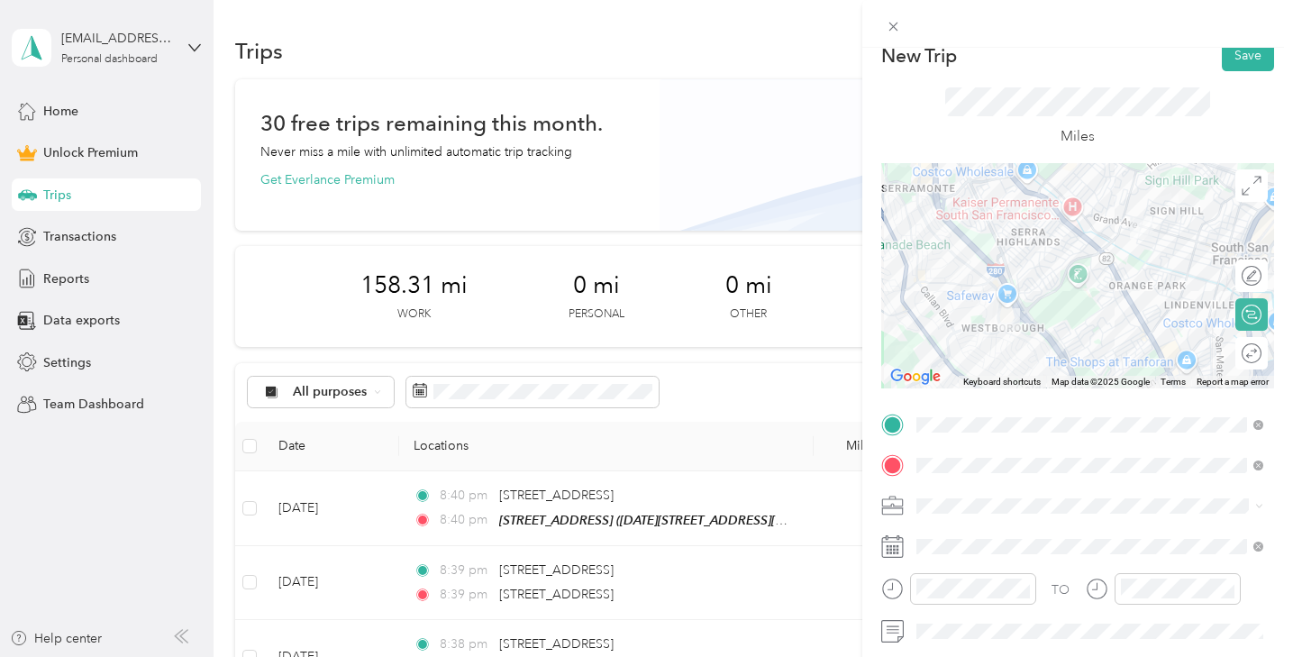
scroll to position [25, 0]
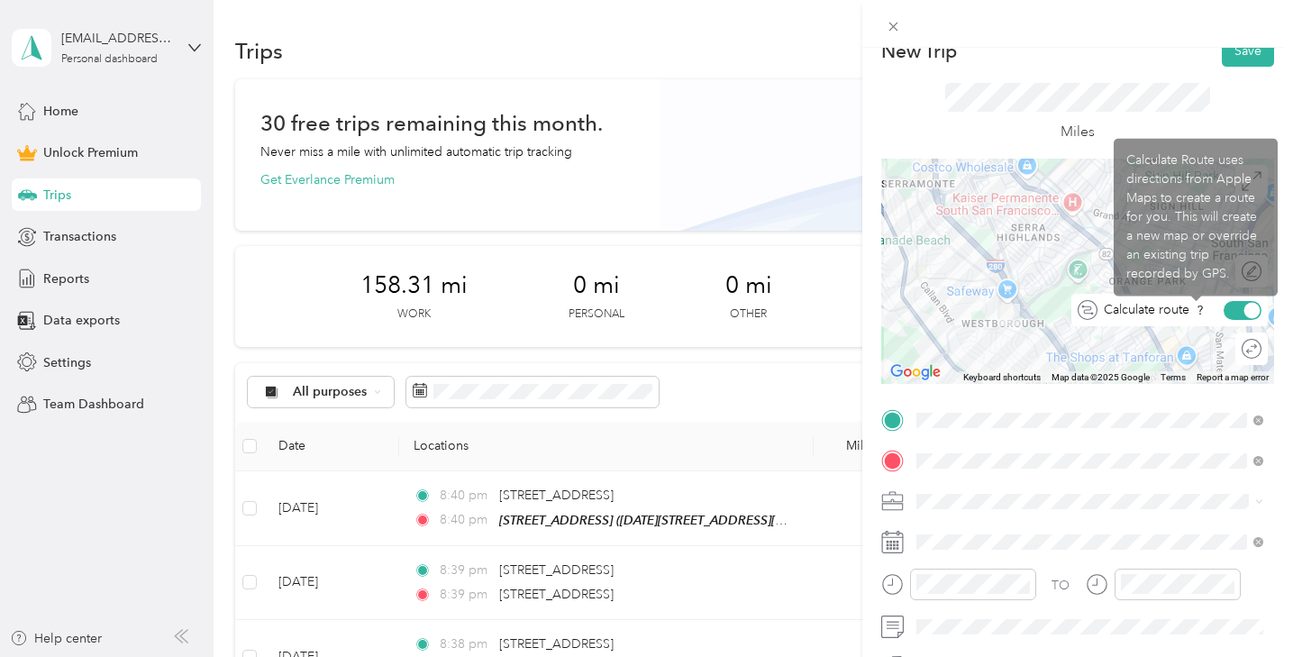
click at [1246, 309] on div at bounding box center [1252, 310] width 16 height 16
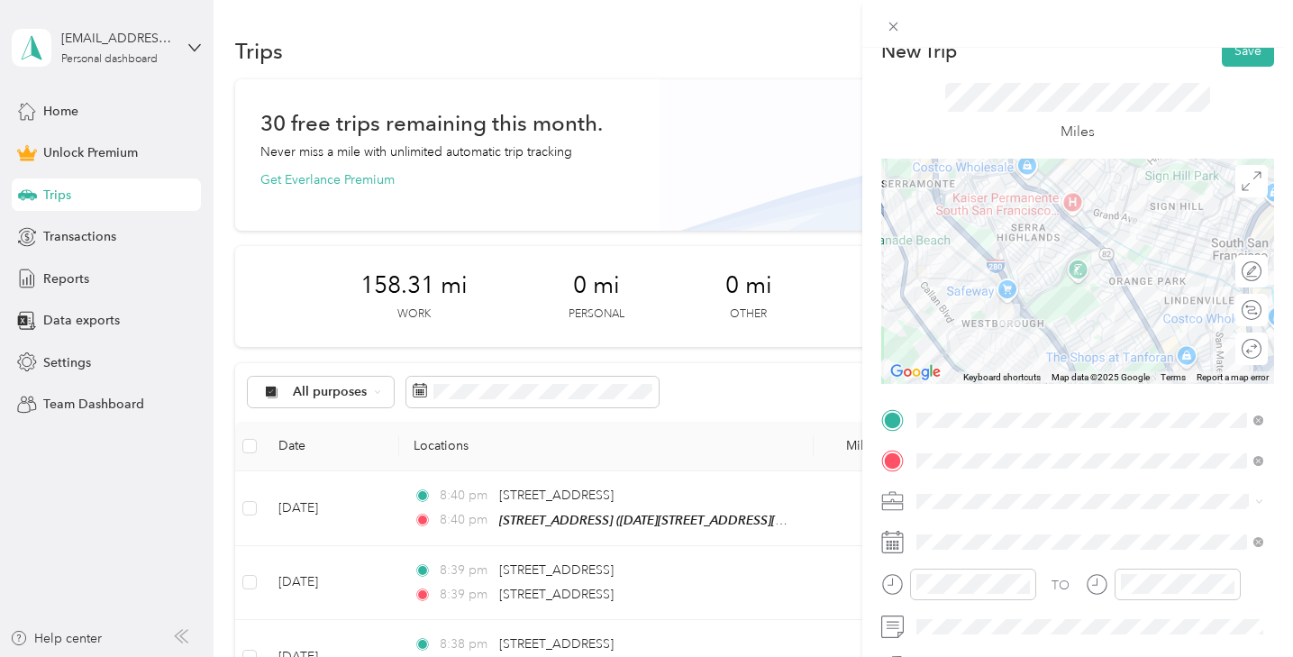
click at [1088, 81] on div "Miles" at bounding box center [1077, 113] width 393 height 92
click at [972, 321] on li "Ccc" at bounding box center [1090, 312] width 360 height 32
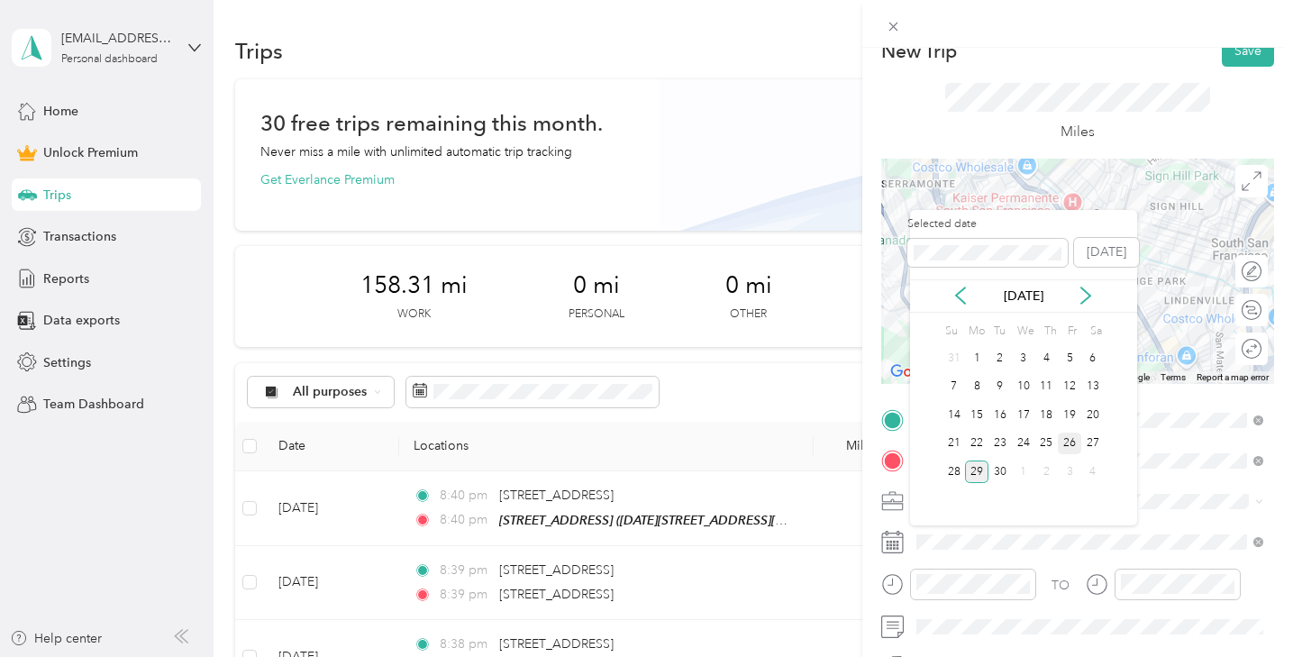
click at [1072, 442] on div "26" at bounding box center [1069, 444] width 23 height 23
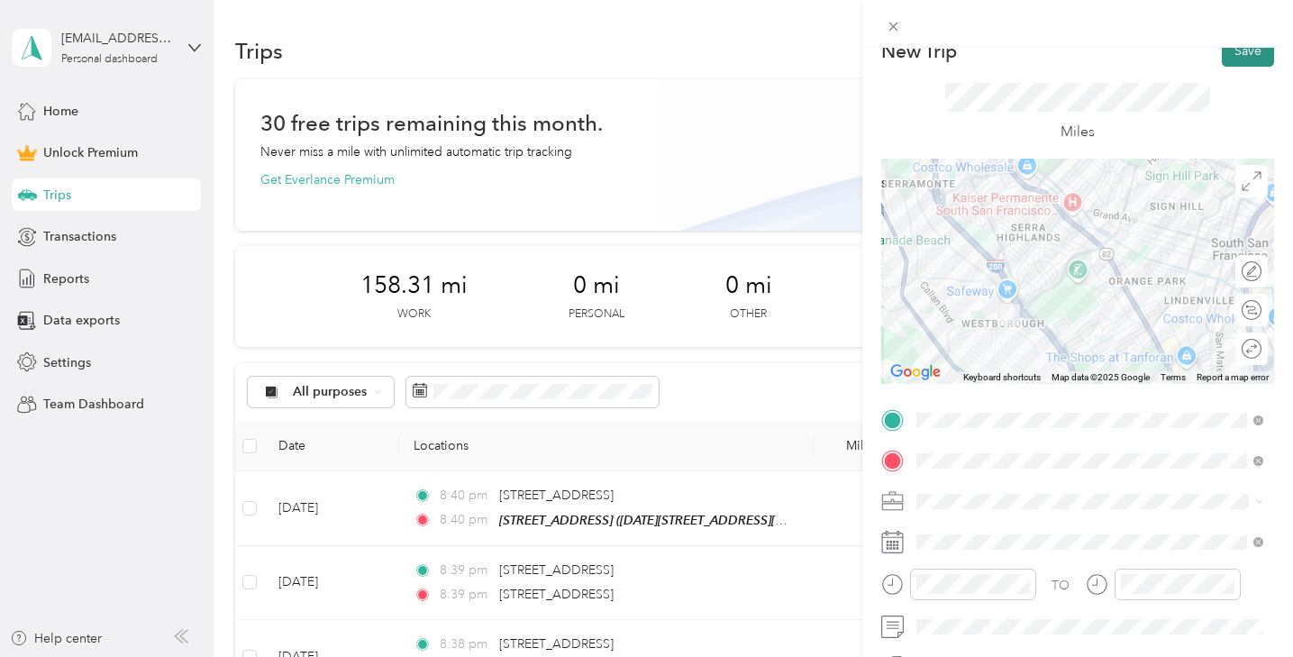
click at [1241, 59] on button "Save" at bounding box center [1248, 51] width 52 height 32
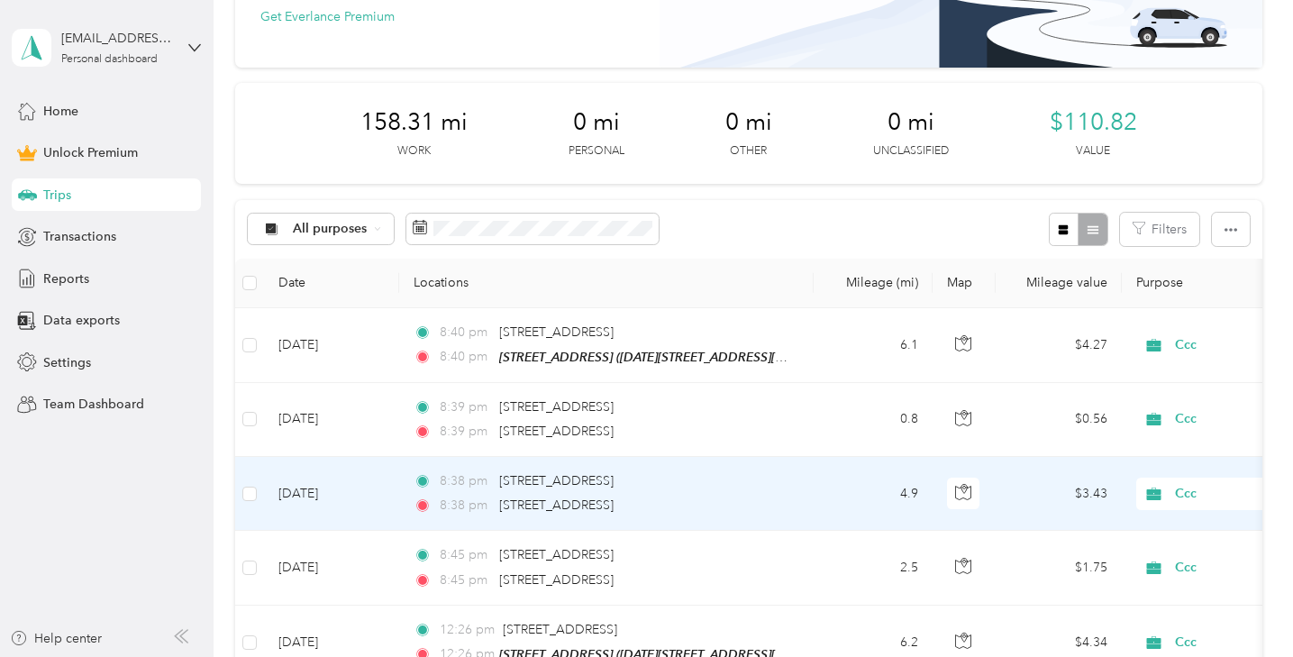
scroll to position [183, 0]
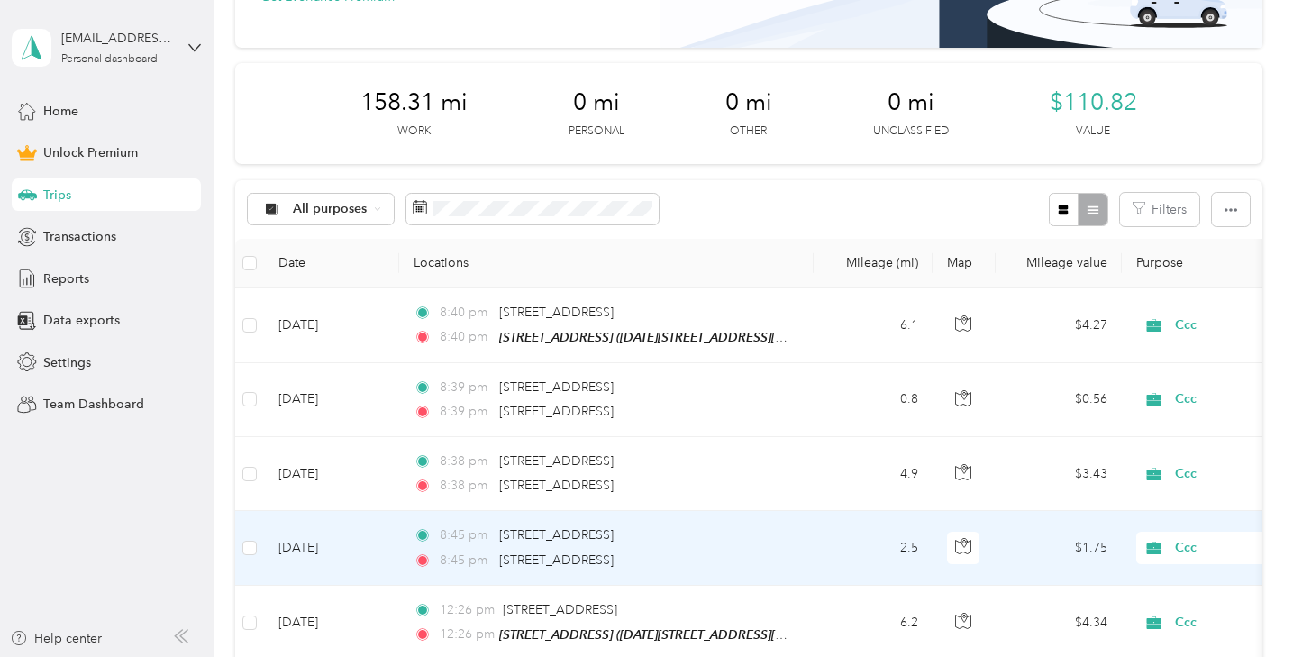
click at [820, 532] on td "2.5" at bounding box center [873, 548] width 119 height 74
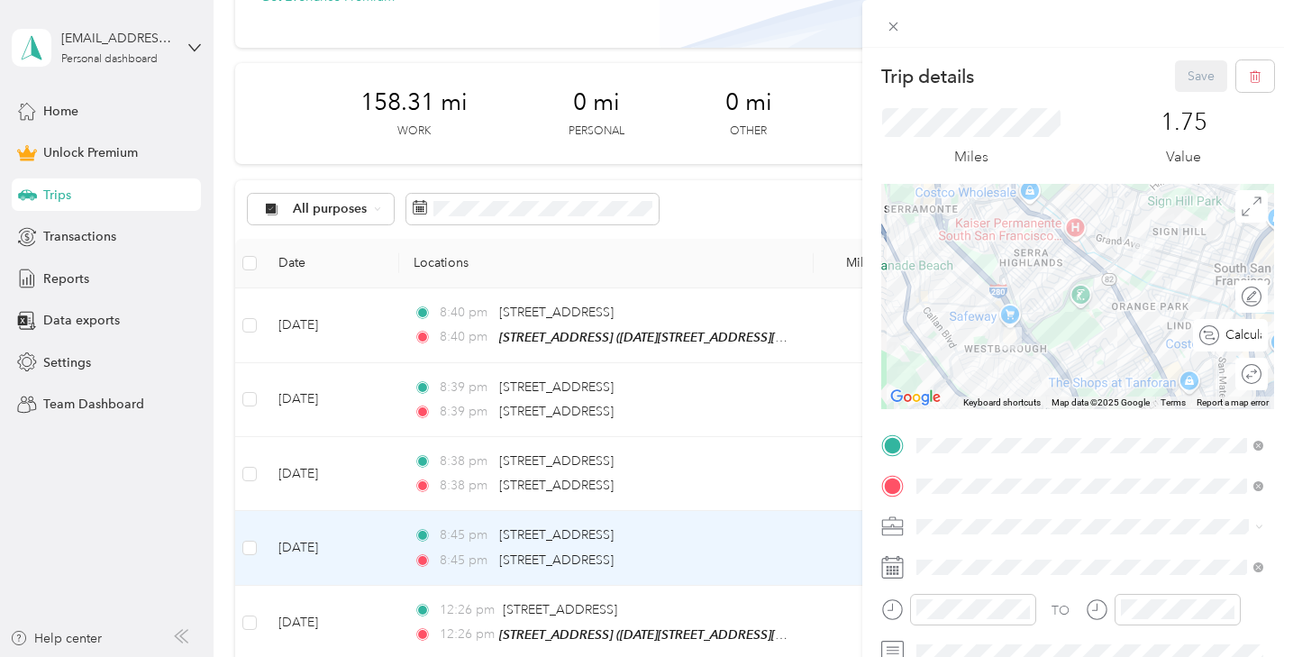
click at [1248, 337] on div "Calculate route" at bounding box center [1240, 335] width 42 height 19
click at [1248, 337] on div at bounding box center [1243, 335] width 38 height 19
click at [1255, 369] on div "Round trip" at bounding box center [1251, 374] width 32 height 32
click at [1255, 369] on div at bounding box center [1243, 374] width 38 height 19
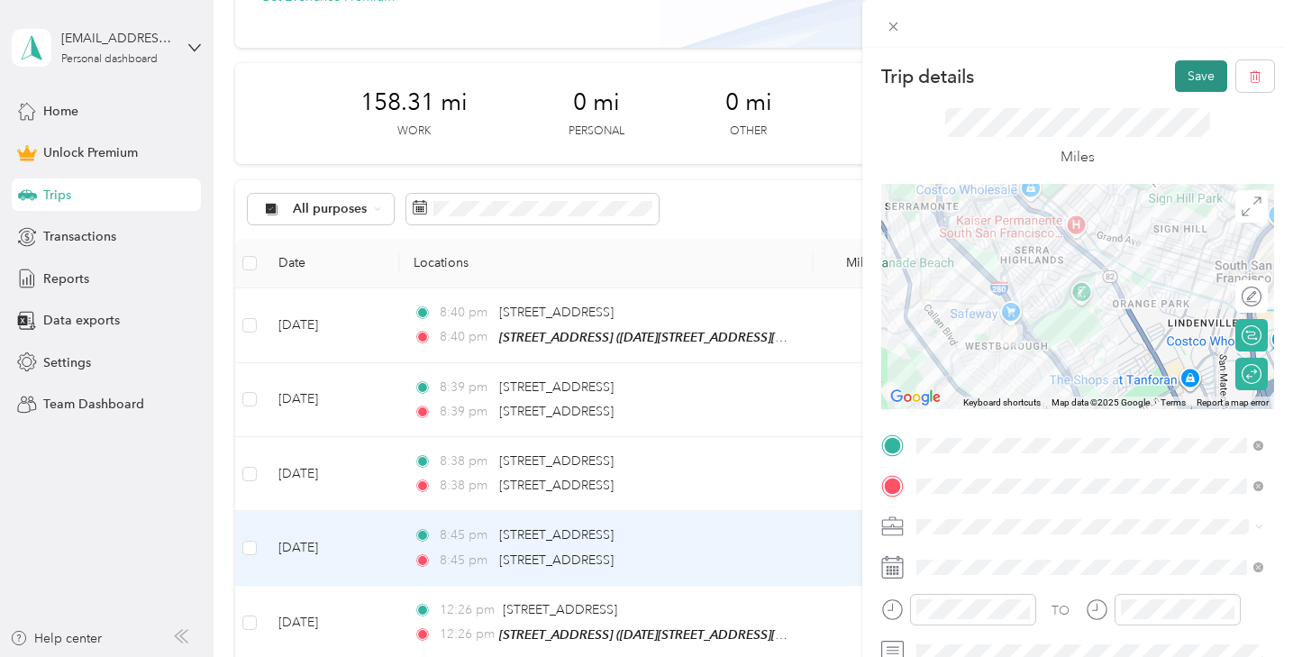
click at [1195, 69] on button "Save" at bounding box center [1201, 76] width 52 height 32
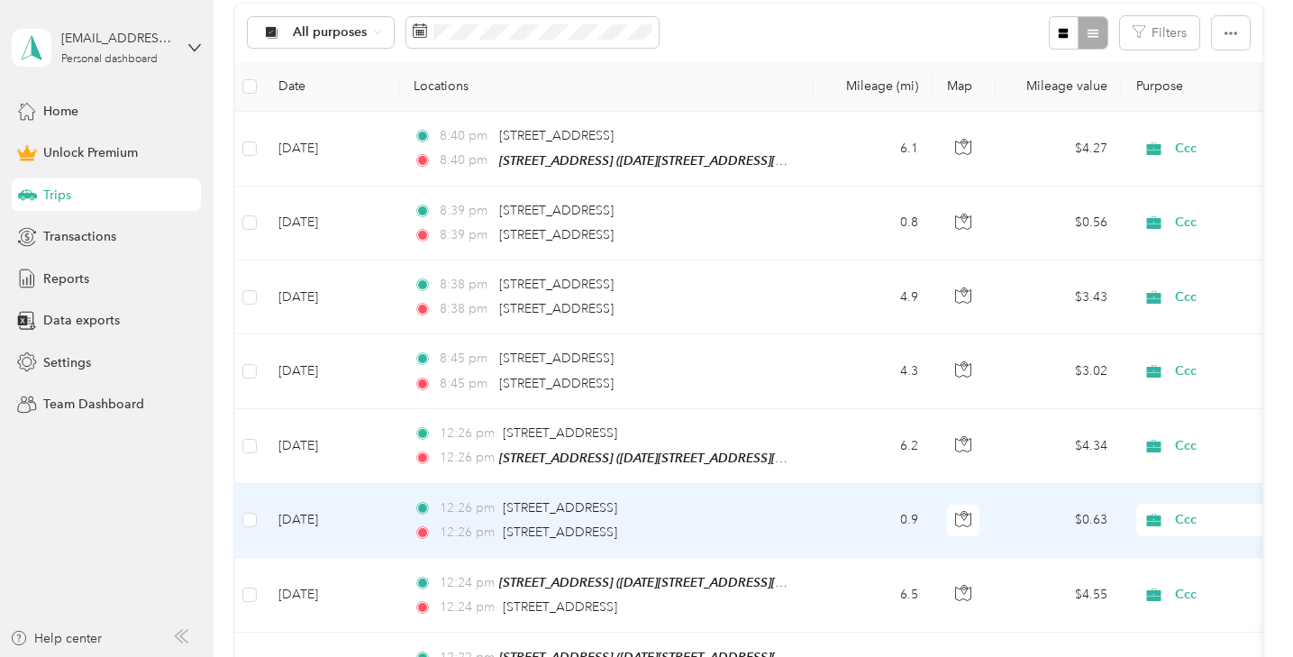
scroll to position [459, 0]
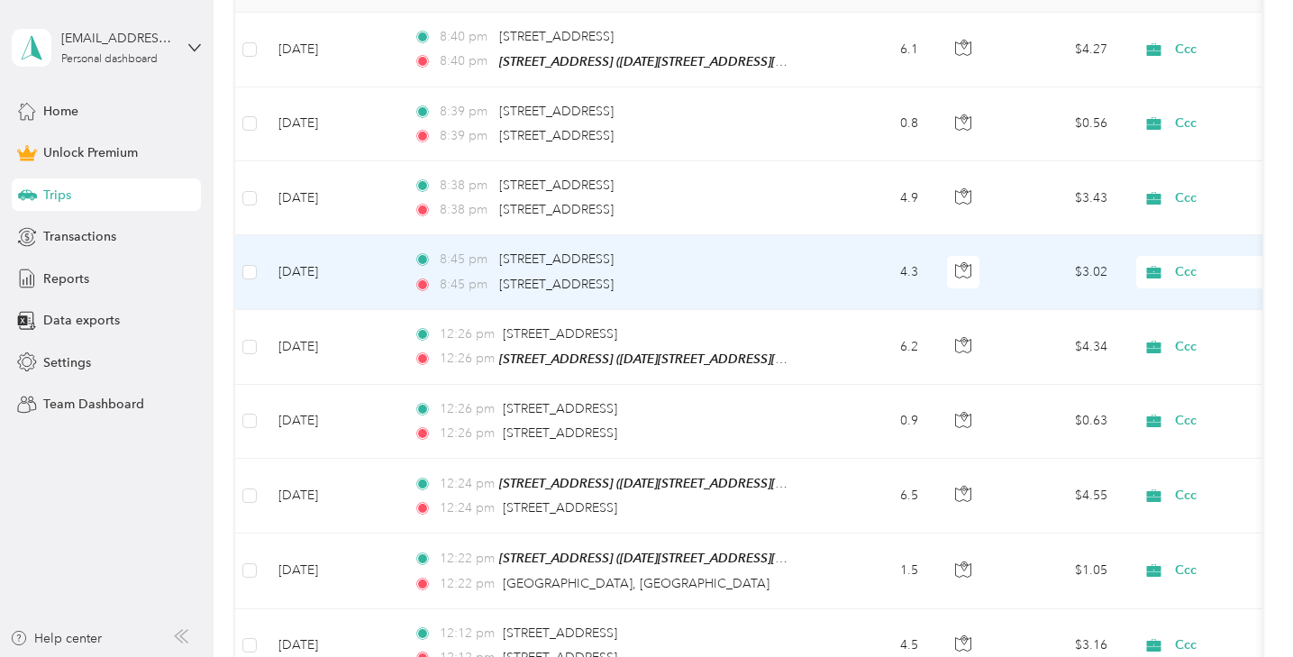
click at [823, 276] on td "4.3" at bounding box center [873, 272] width 119 height 74
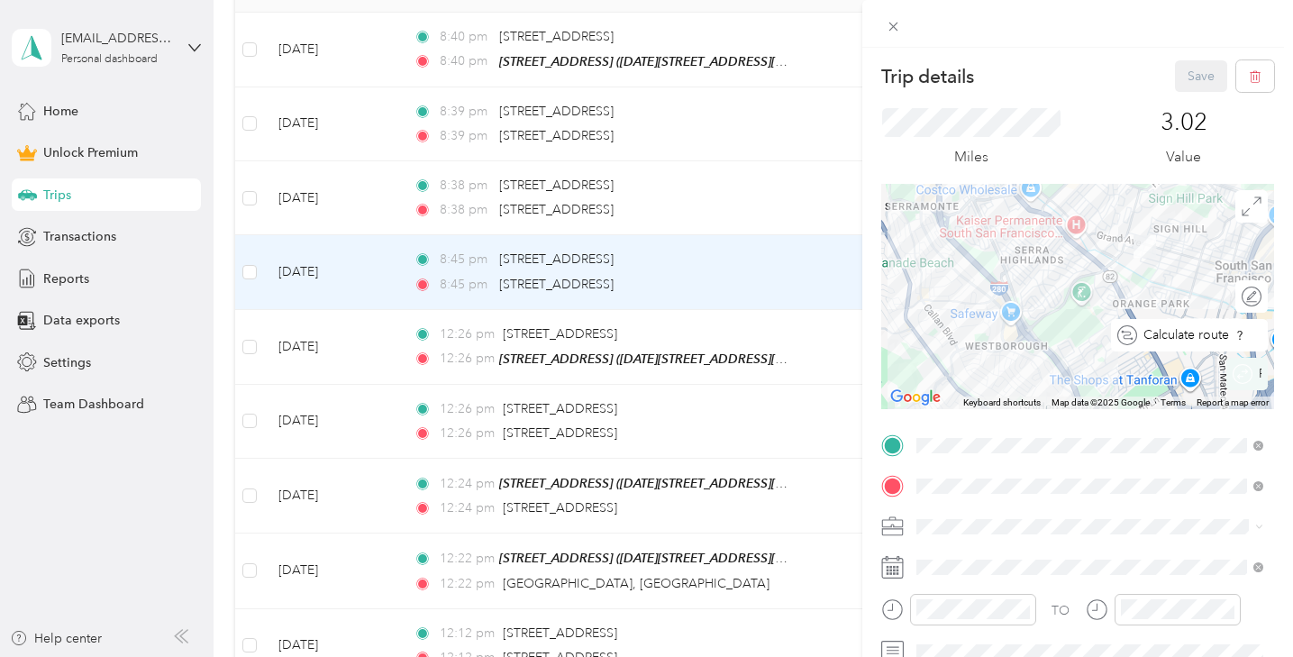
click at [1263, 334] on div at bounding box center [1263, 335] width 0 height 16
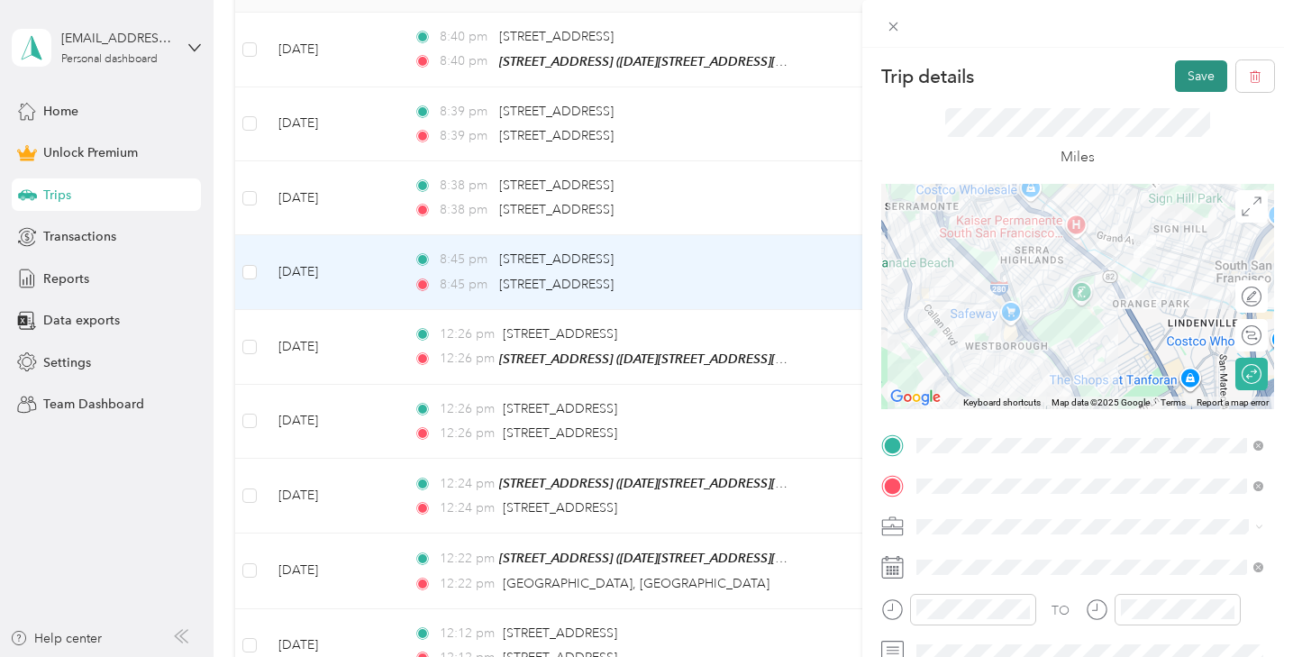
click at [1199, 69] on button "Save" at bounding box center [1201, 76] width 52 height 32
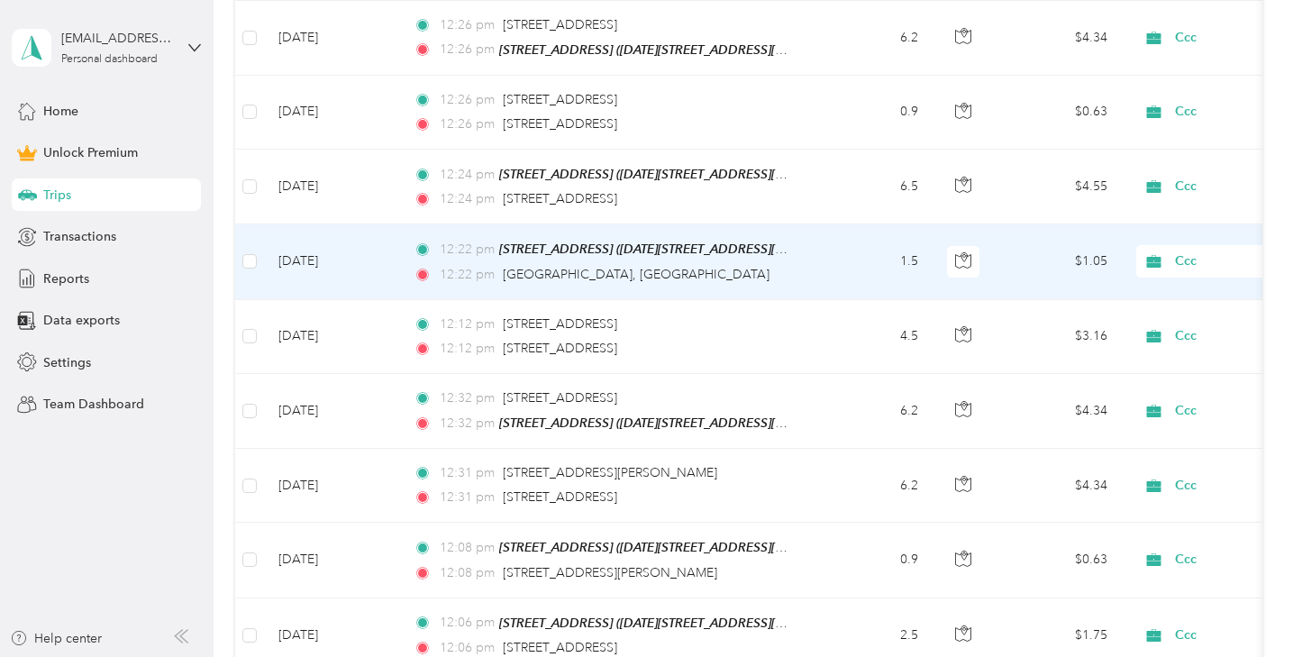
scroll to position [828, 0]
